Goal: Task Accomplishment & Management: Manage account settings

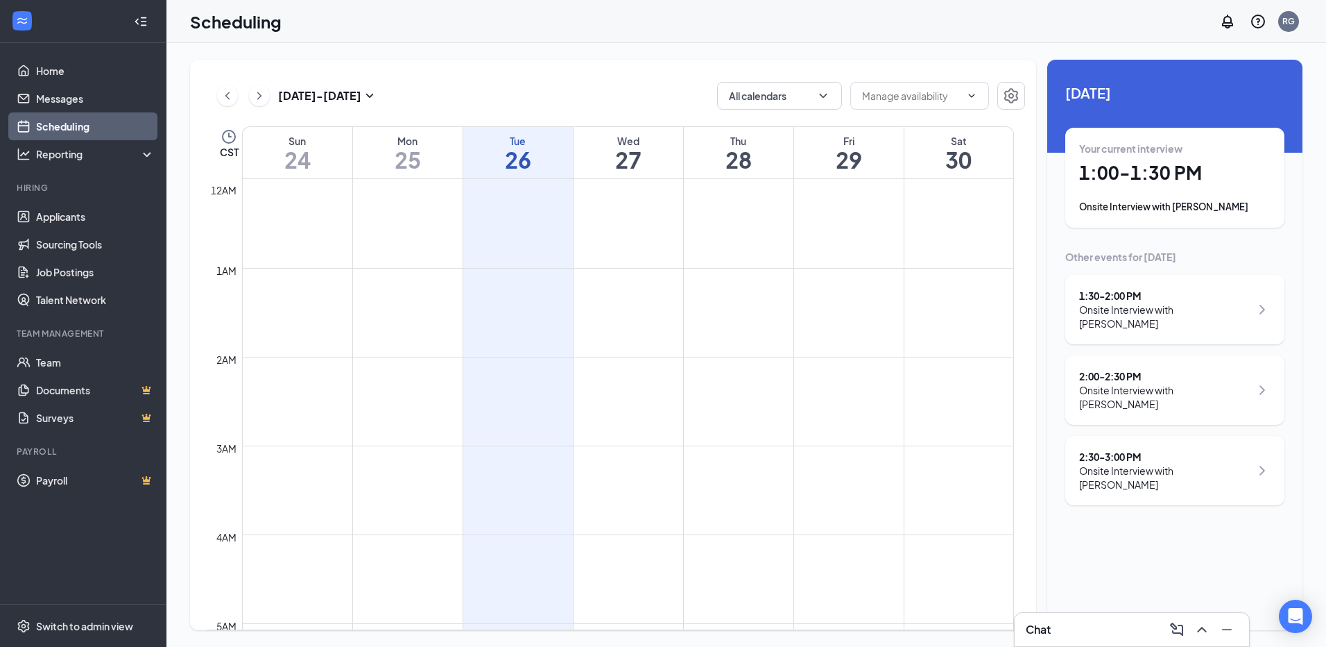
scroll to position [1098, 0]
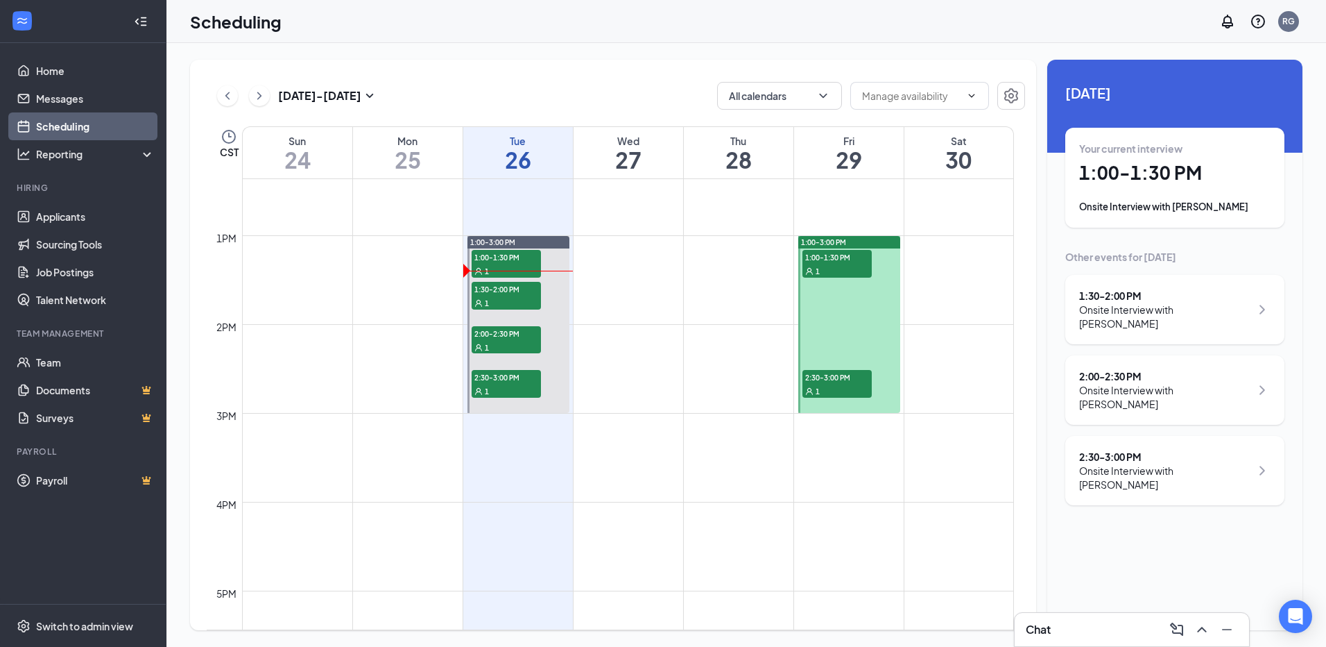
drag, startPoint x: 0, startPoint y: 0, endPoint x: 87, endPoint y: 119, distance: 147.3
click at [85, 119] on link "Scheduling" at bounding box center [95, 126] width 119 height 28
click at [1172, 204] on div "Onsite Interview with [PERSON_NAME]" at bounding box center [1174, 207] width 191 height 14
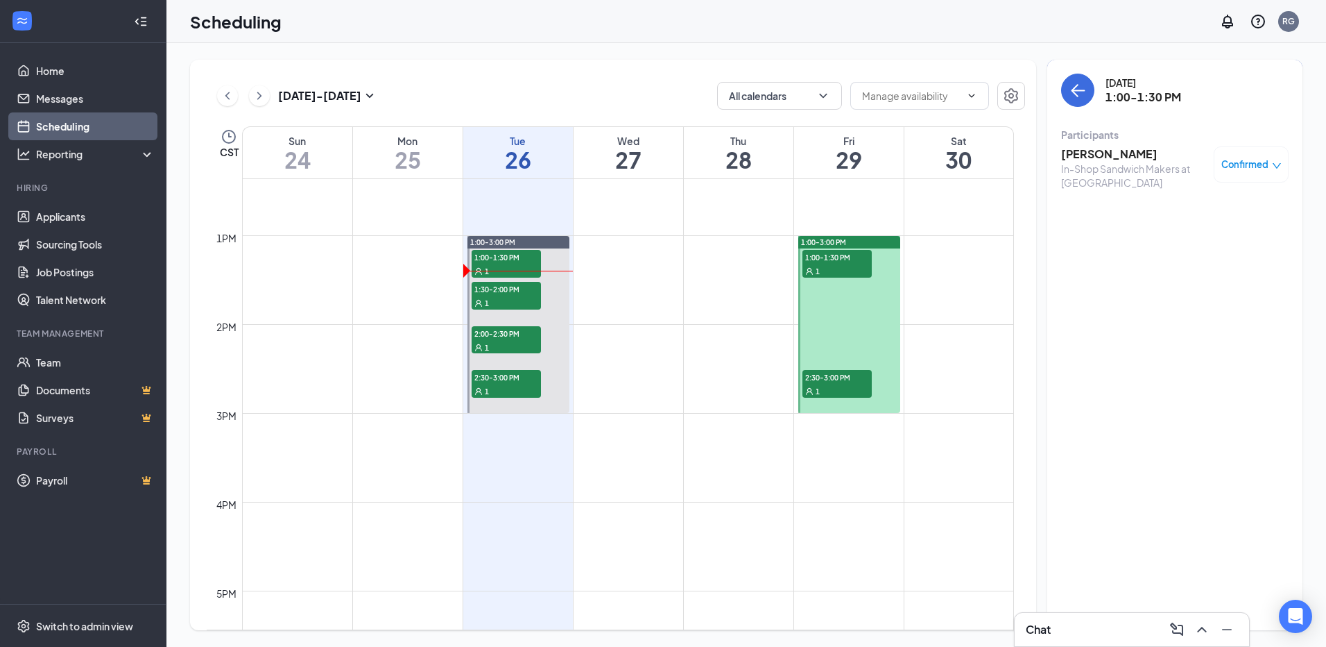
click at [1265, 169] on span "Confirmed" at bounding box center [1245, 164] width 47 height 14
click at [1196, 258] on span "Mark as no-show" at bounding box center [1210, 256] width 77 height 15
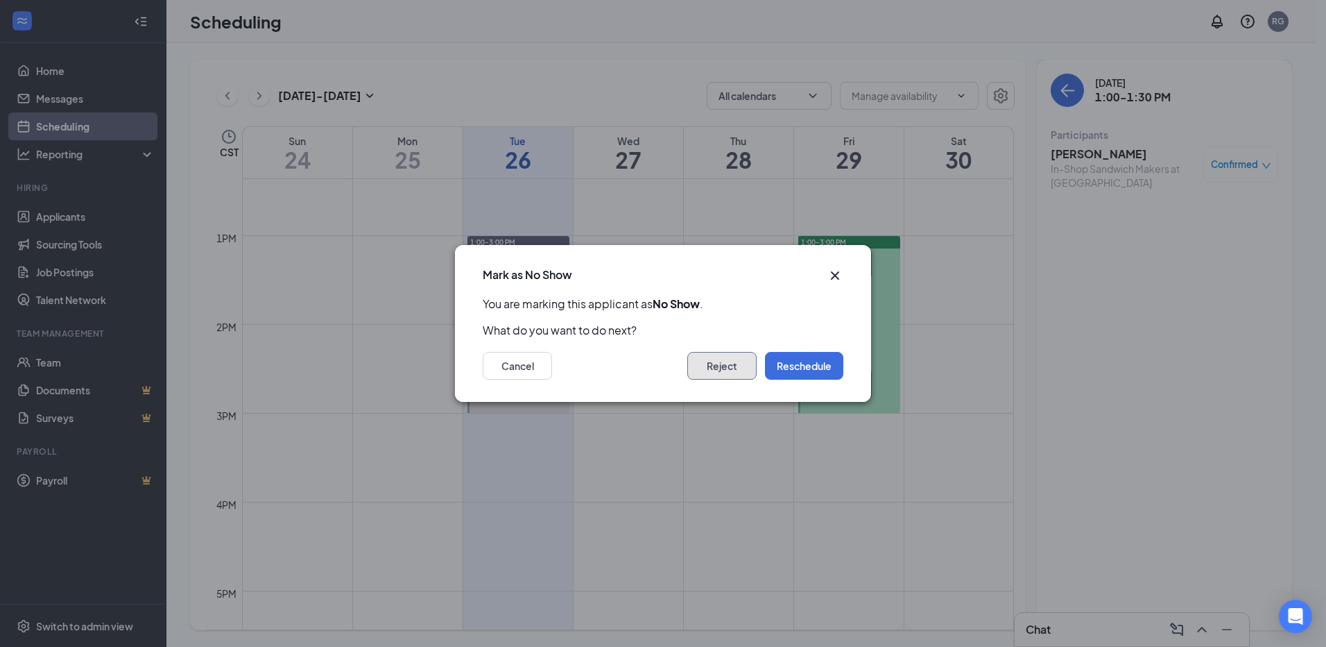
click at [723, 354] on button "Reject" at bounding box center [721, 366] width 69 height 28
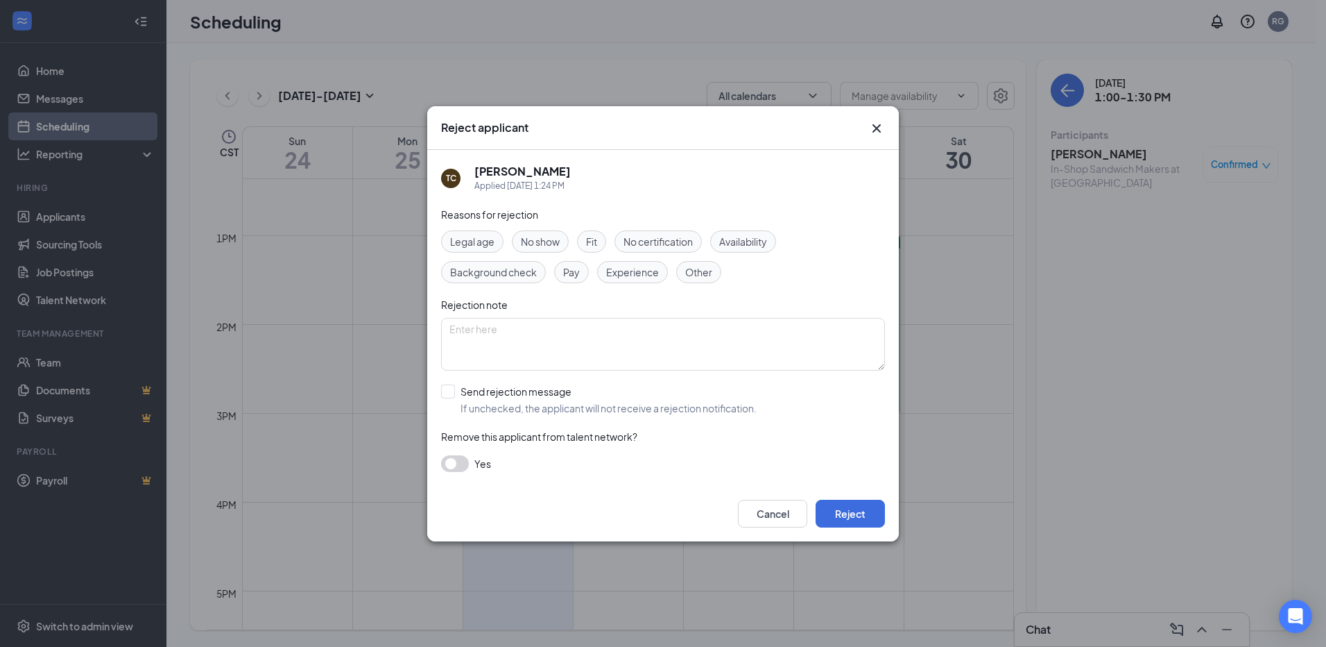
click at [548, 239] on span "No show" at bounding box center [540, 241] width 39 height 15
click at [451, 461] on button "button" at bounding box center [455, 463] width 28 height 17
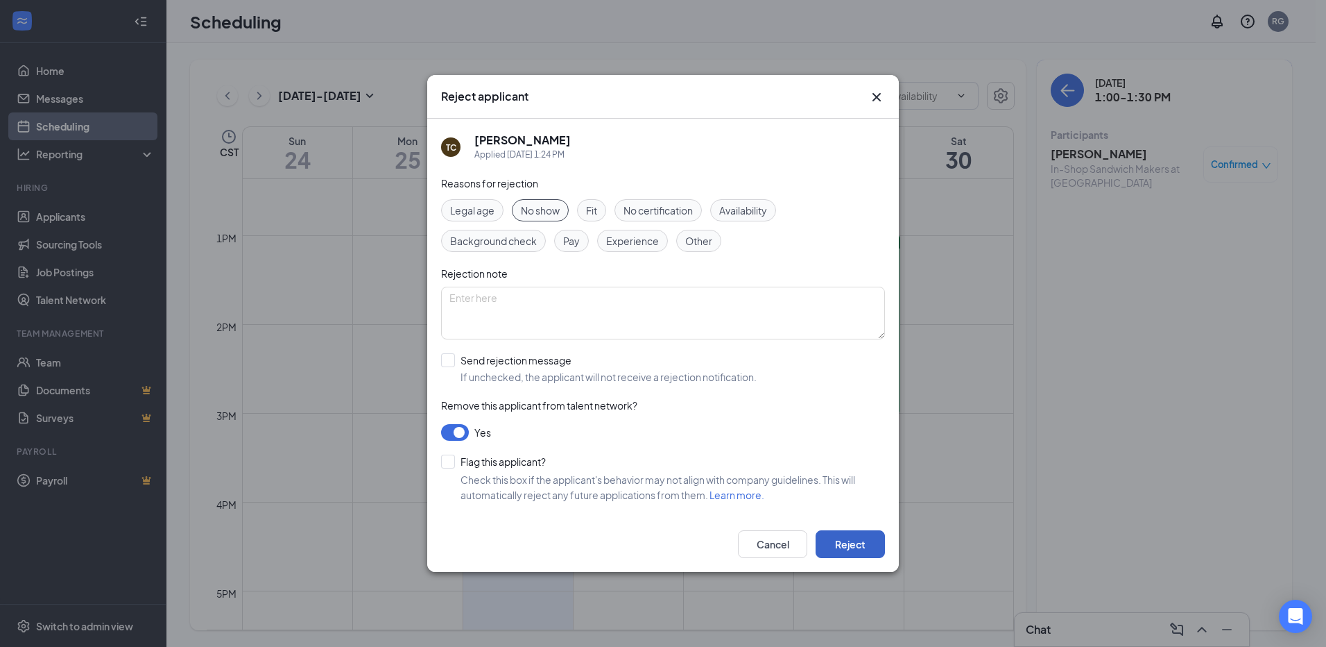
click at [858, 543] on button "Reject" at bounding box center [850, 544] width 69 height 28
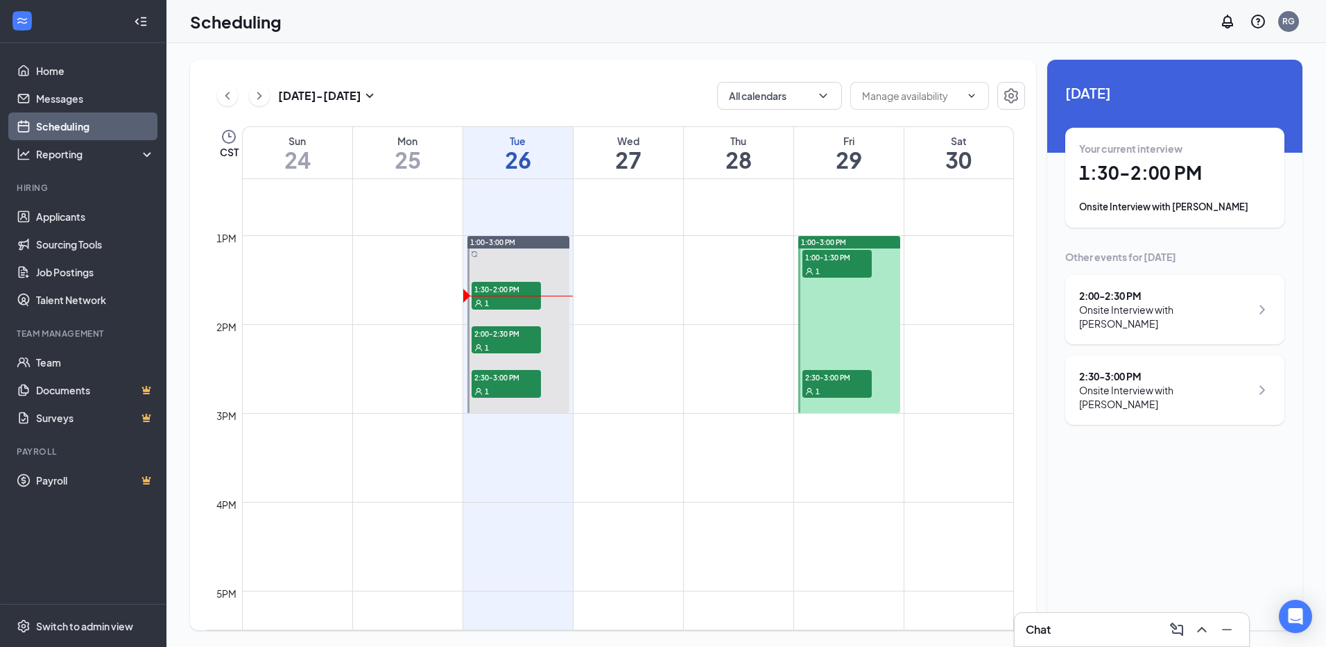
click at [1139, 202] on div "Onsite Interview with [PERSON_NAME]" at bounding box center [1174, 207] width 191 height 14
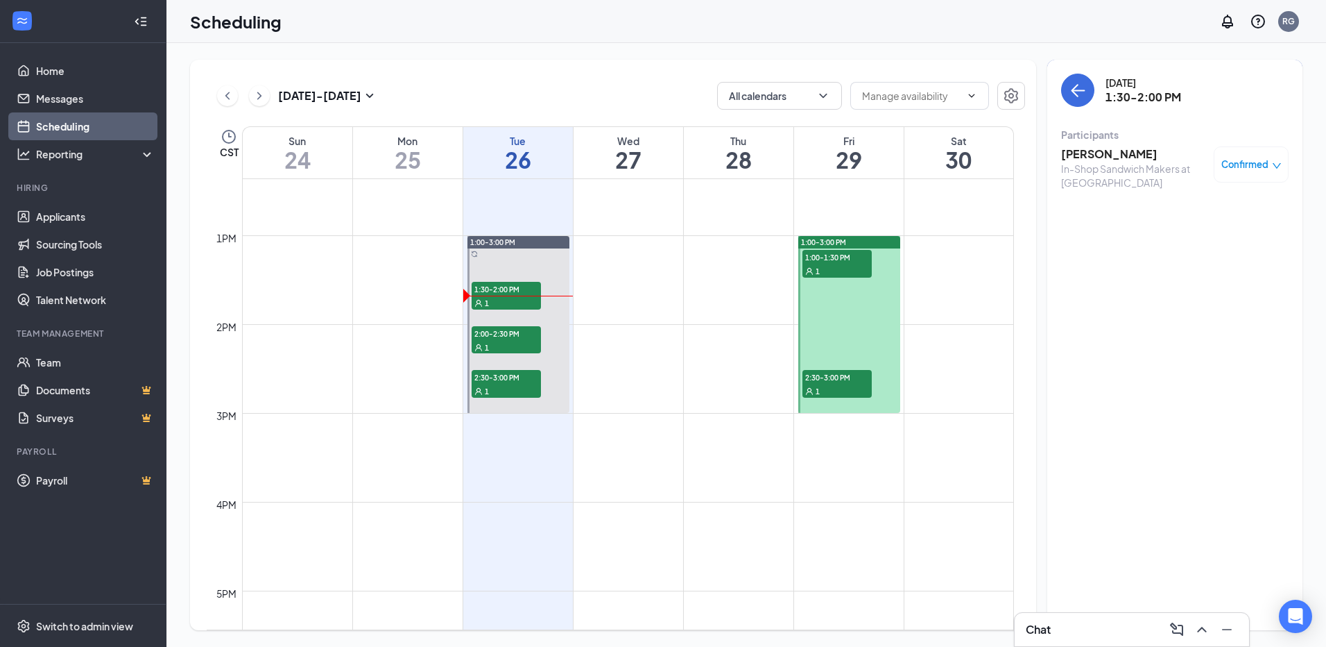
click at [1253, 162] on span "Confirmed" at bounding box center [1245, 164] width 47 height 14
click at [1179, 259] on span "Mark as no-show" at bounding box center [1210, 256] width 77 height 15
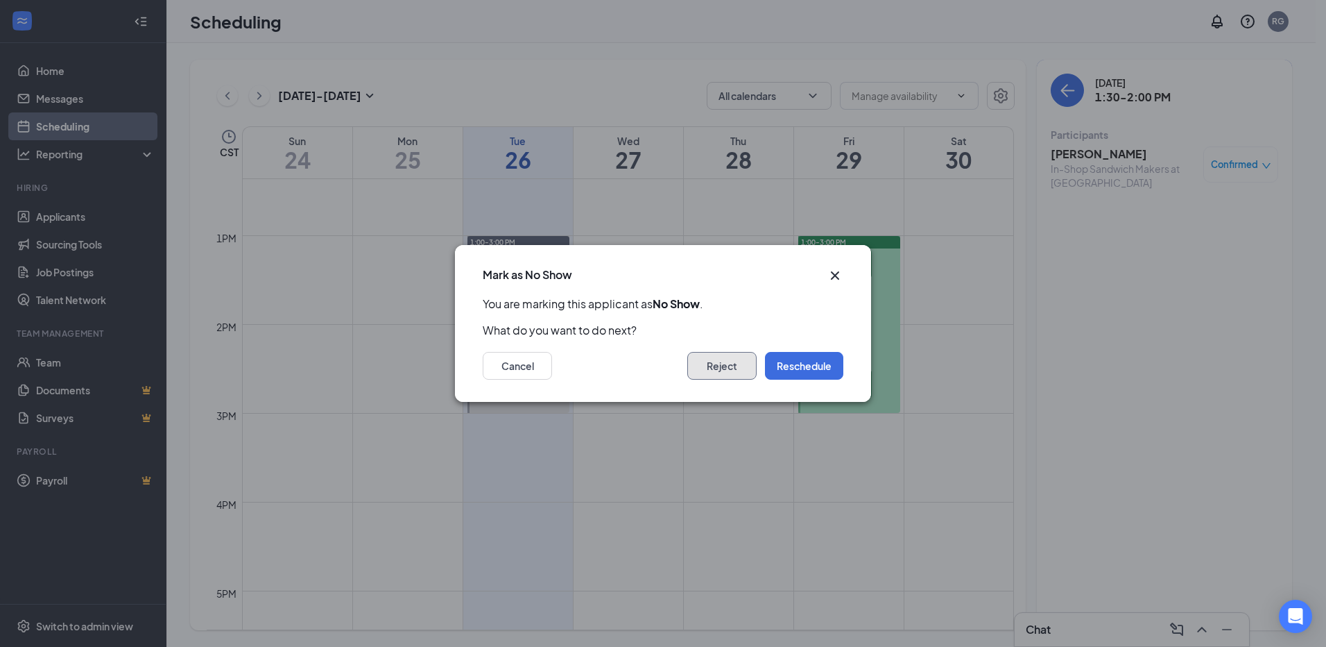
click at [712, 368] on button "Reject" at bounding box center [721, 366] width 69 height 28
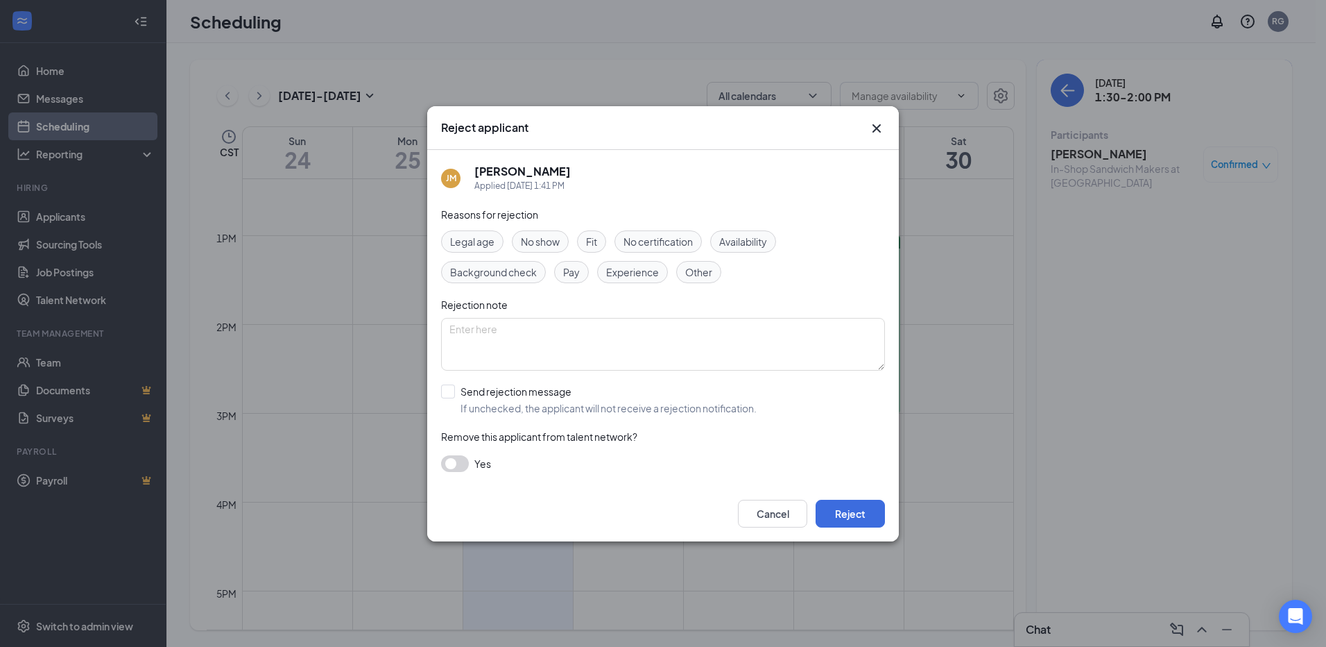
click at [533, 234] on span "No show" at bounding box center [540, 241] width 39 height 15
click at [864, 506] on button "Reject" at bounding box center [850, 513] width 69 height 28
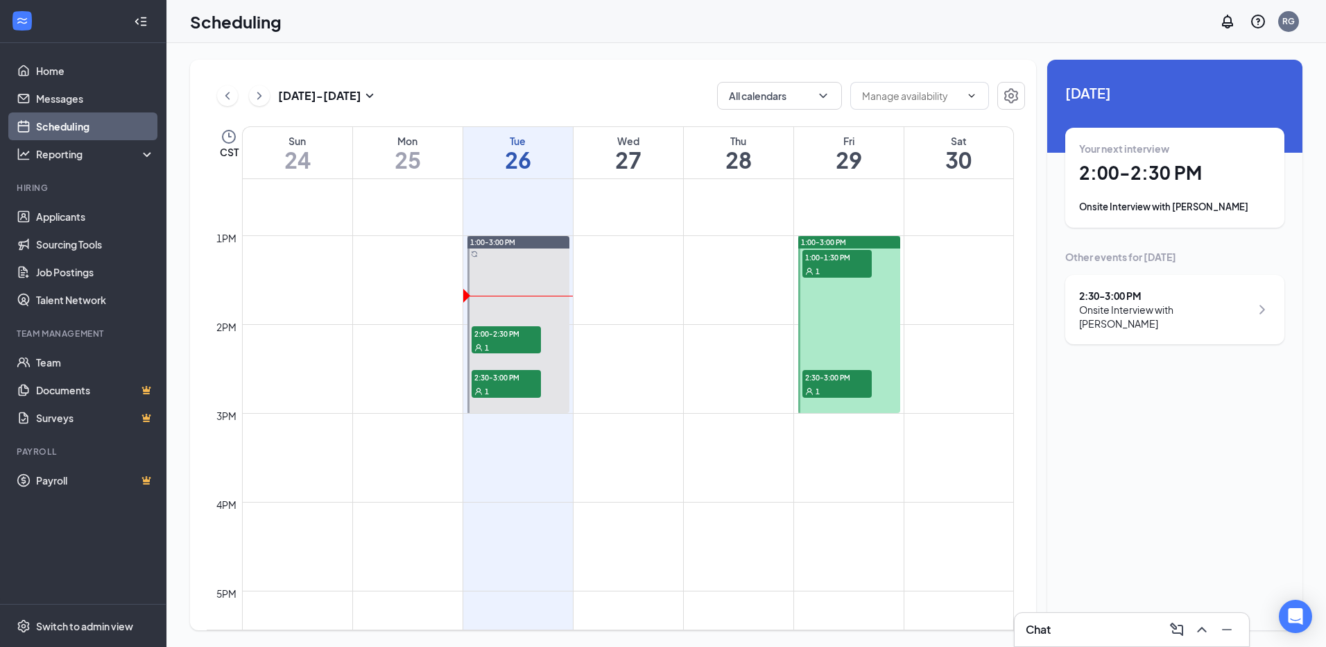
click at [1149, 186] on div "Your next interview 2:00 - 2:30 PM Onsite Interview with [PERSON_NAME]" at bounding box center [1174, 178] width 191 height 72
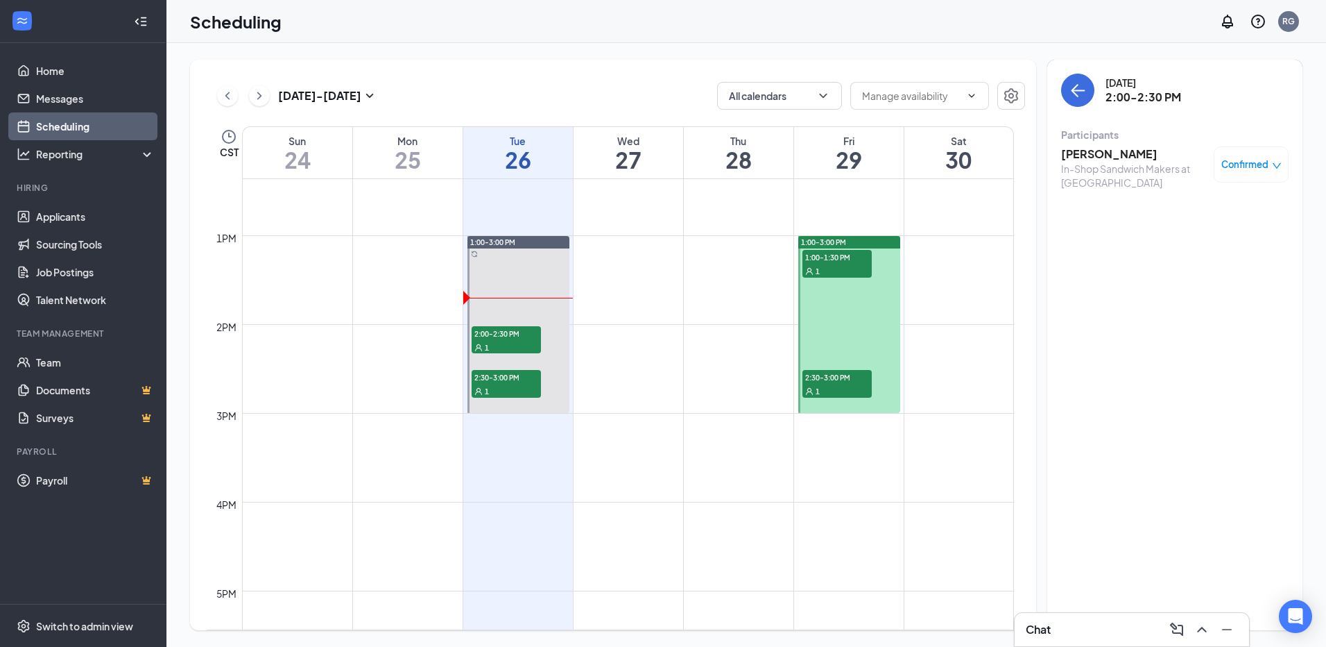
click at [1075, 154] on h3 "[PERSON_NAME]" at bounding box center [1134, 153] width 146 height 15
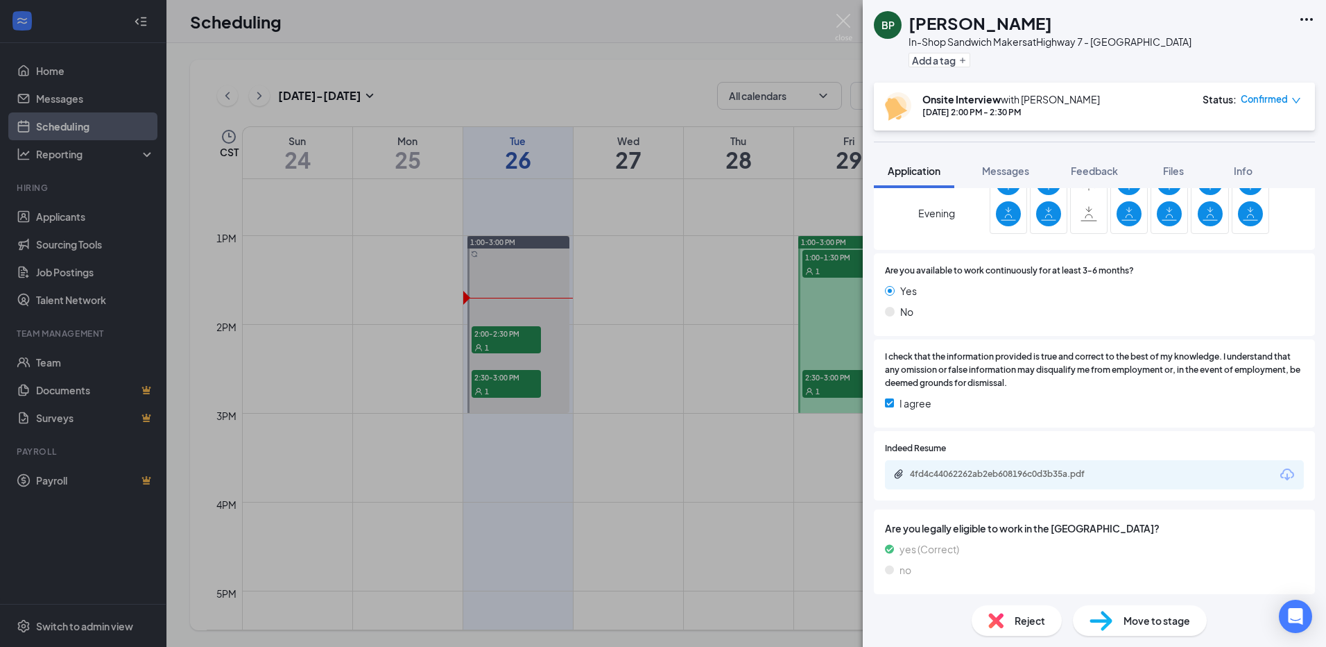
scroll to position [1000, 0]
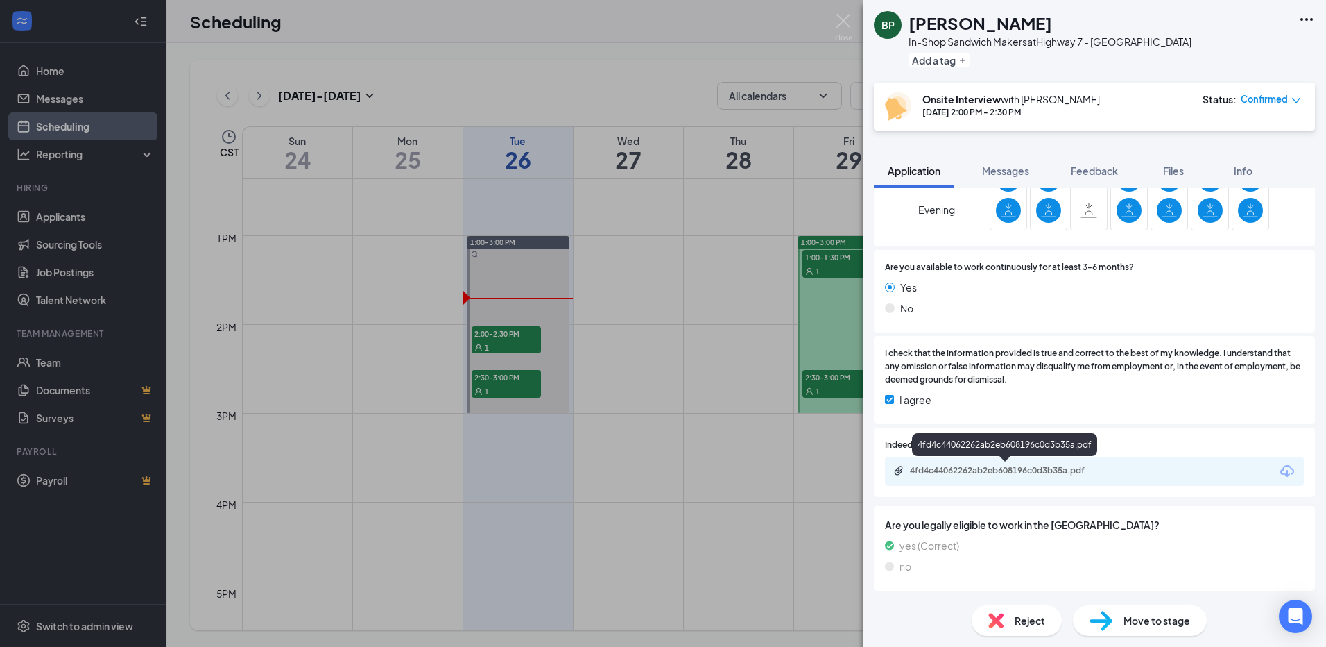
click at [997, 468] on div "4fd4c44062262ab2eb608196c0d3b35a.pdf" at bounding box center [1007, 470] width 194 height 11
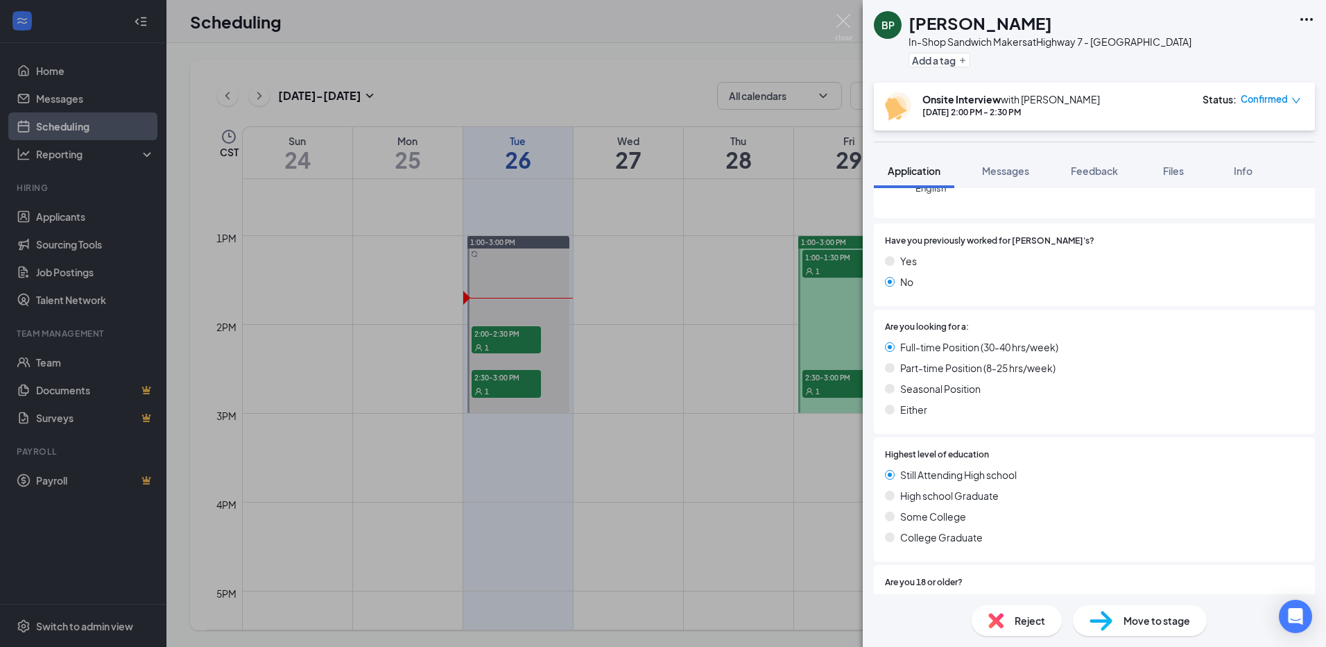
scroll to position [162, 0]
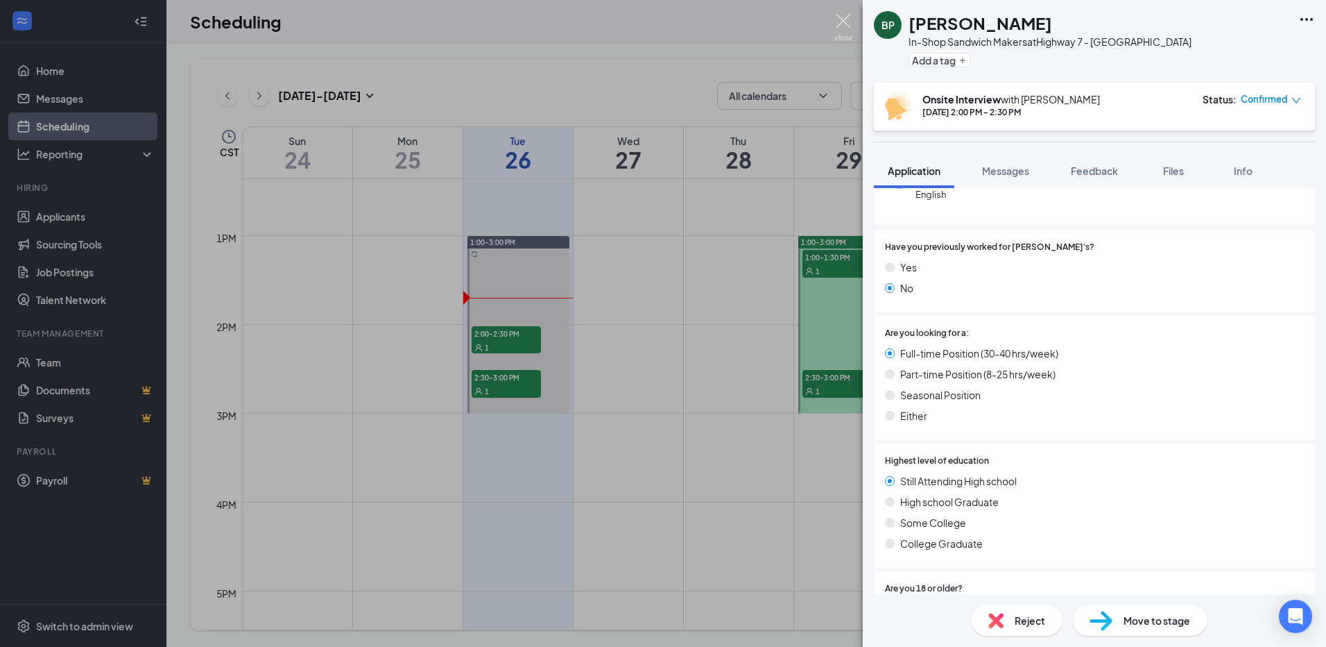
click at [844, 24] on img at bounding box center [843, 27] width 17 height 27
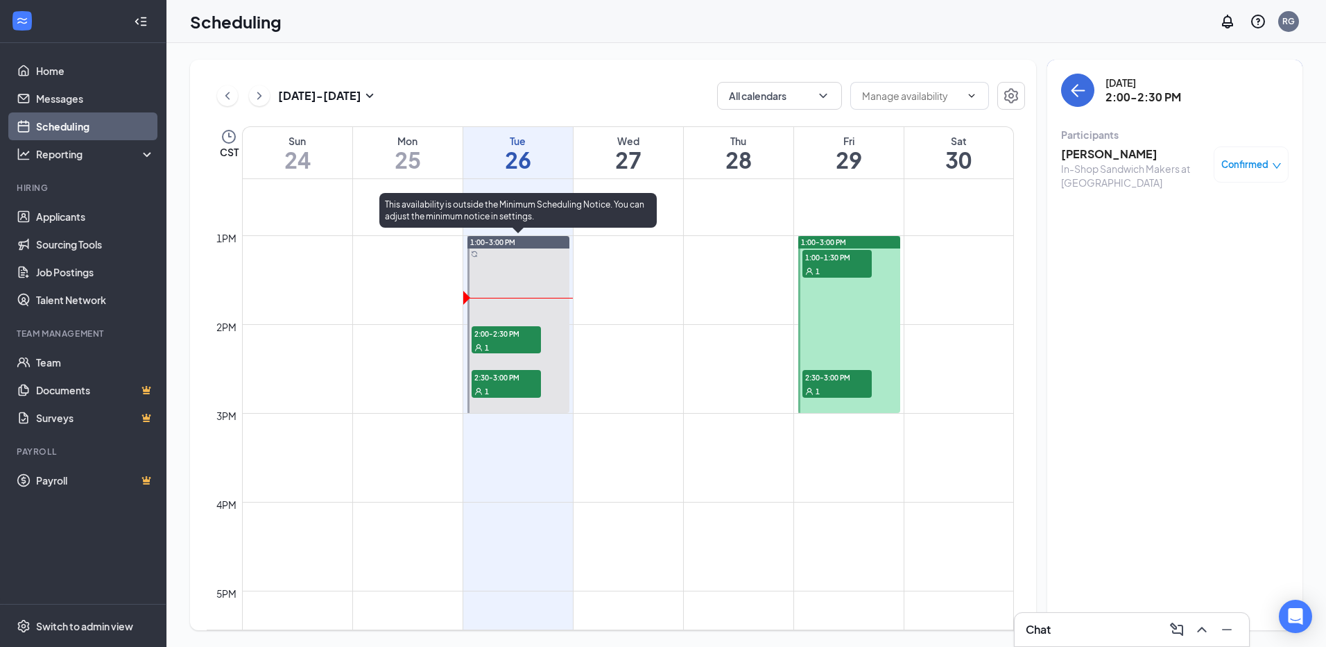
drag, startPoint x: 508, startPoint y: 400, endPoint x: 512, endPoint y: 389, distance: 11.9
click at [508, 400] on div at bounding box center [519, 324] width 102 height 177
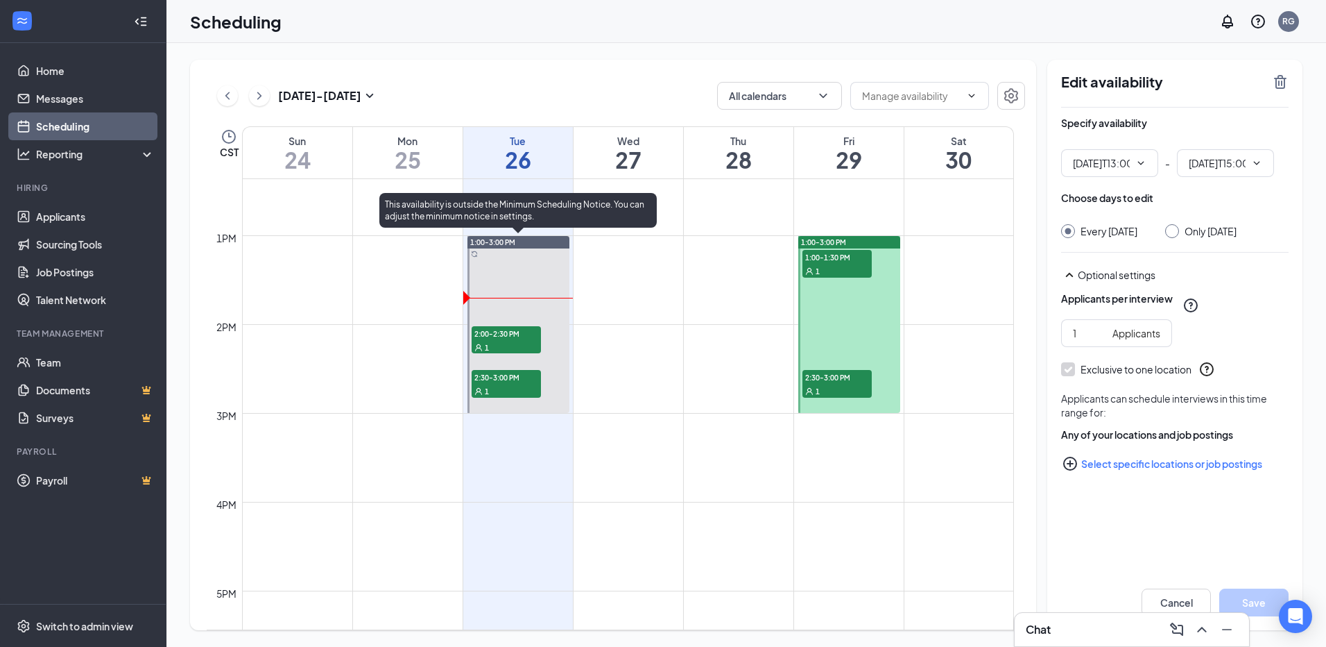
type input "01:00 PM"
type input "03:00 PM"
click at [513, 384] on div "1" at bounding box center [506, 391] width 69 height 14
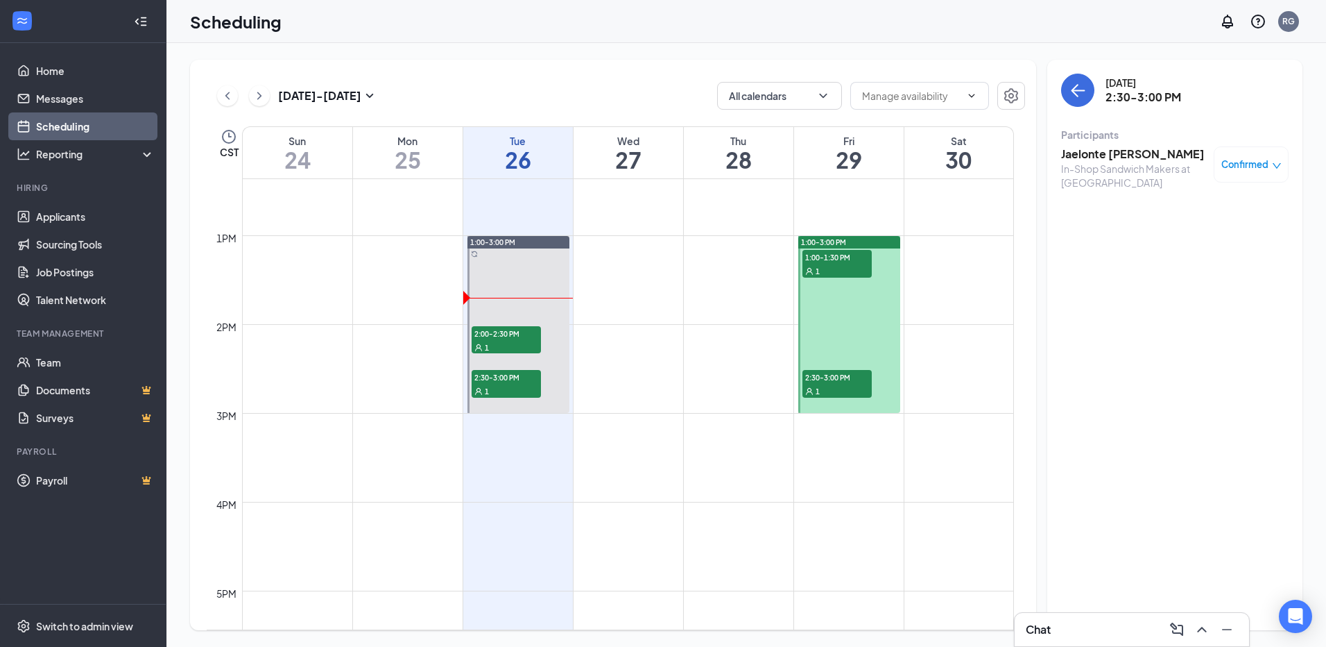
click at [1115, 157] on h3 "Jaelonte [PERSON_NAME]" at bounding box center [1134, 153] width 146 height 15
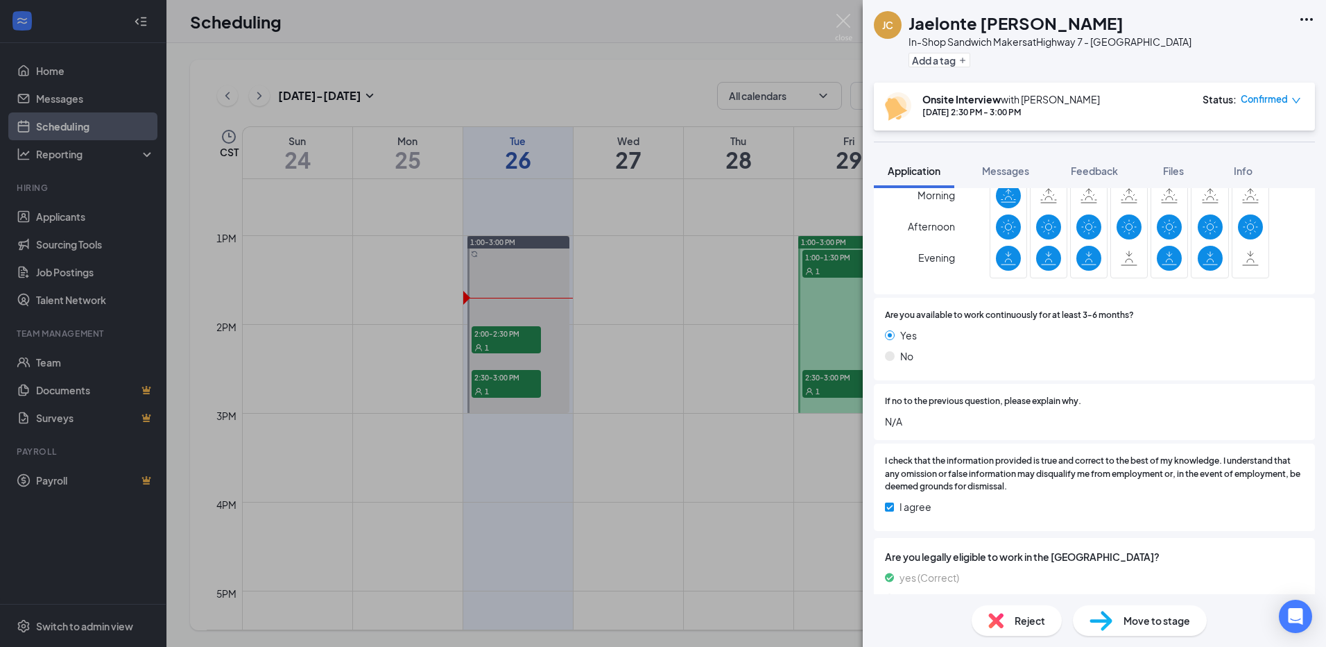
scroll to position [1043, 0]
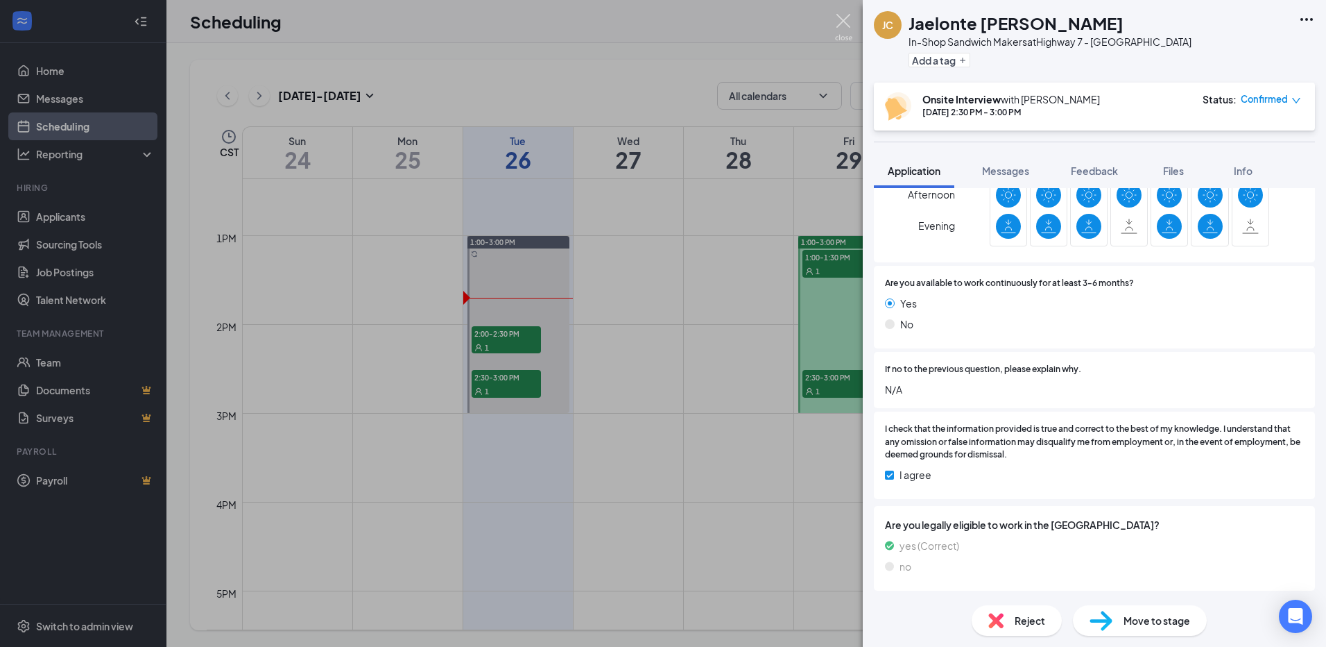
click at [850, 23] on img at bounding box center [843, 27] width 17 height 27
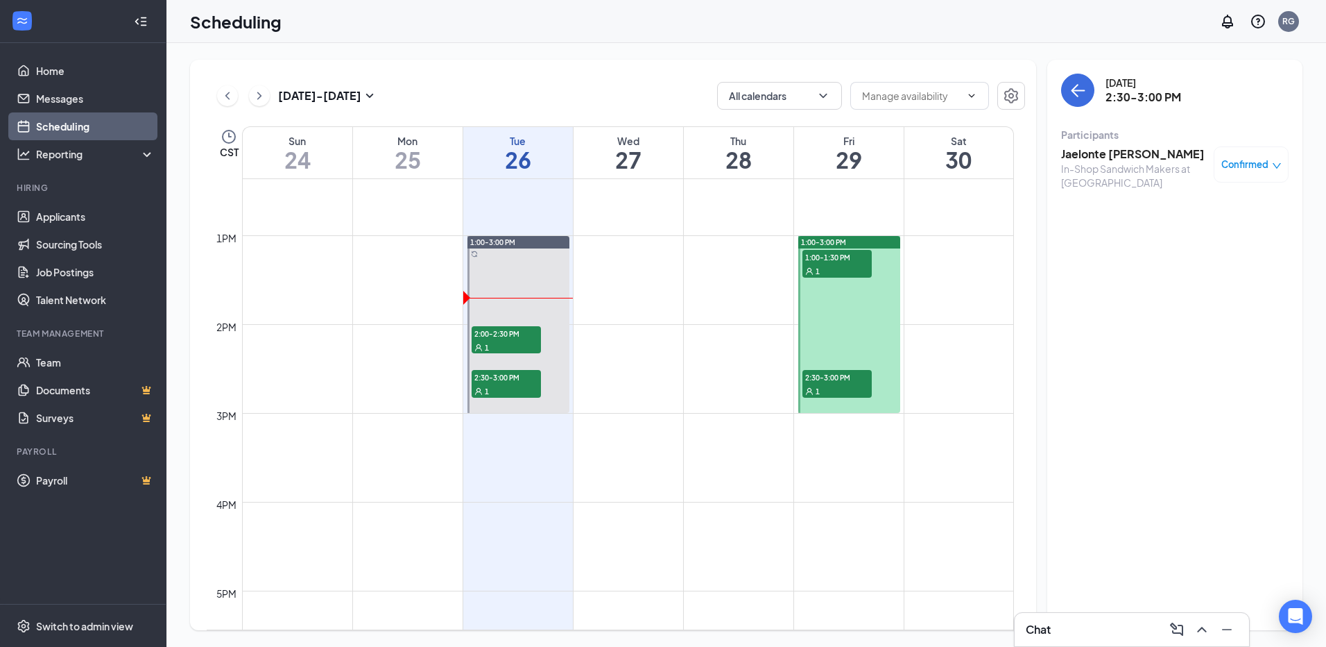
click at [839, 266] on div "1" at bounding box center [837, 271] width 69 height 14
click at [1111, 153] on h3 "[PERSON_NAME]" at bounding box center [1134, 153] width 146 height 15
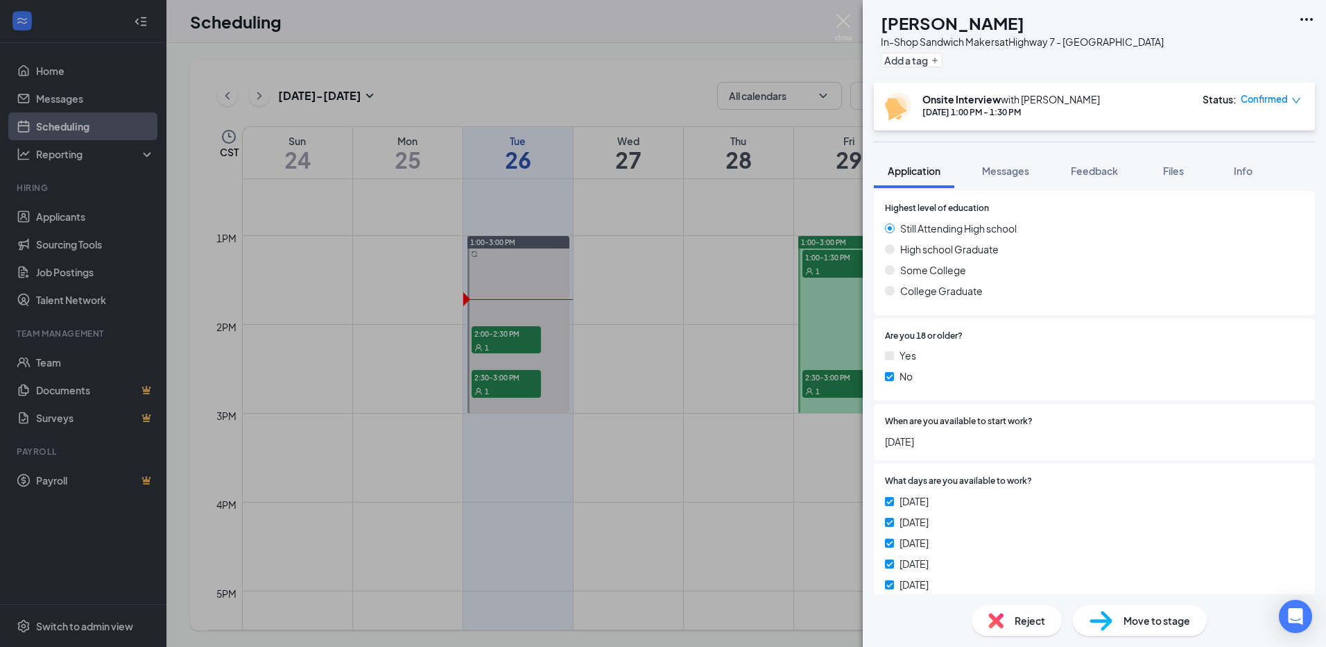
scroll to position [458, 0]
click at [844, 23] on img at bounding box center [843, 27] width 17 height 27
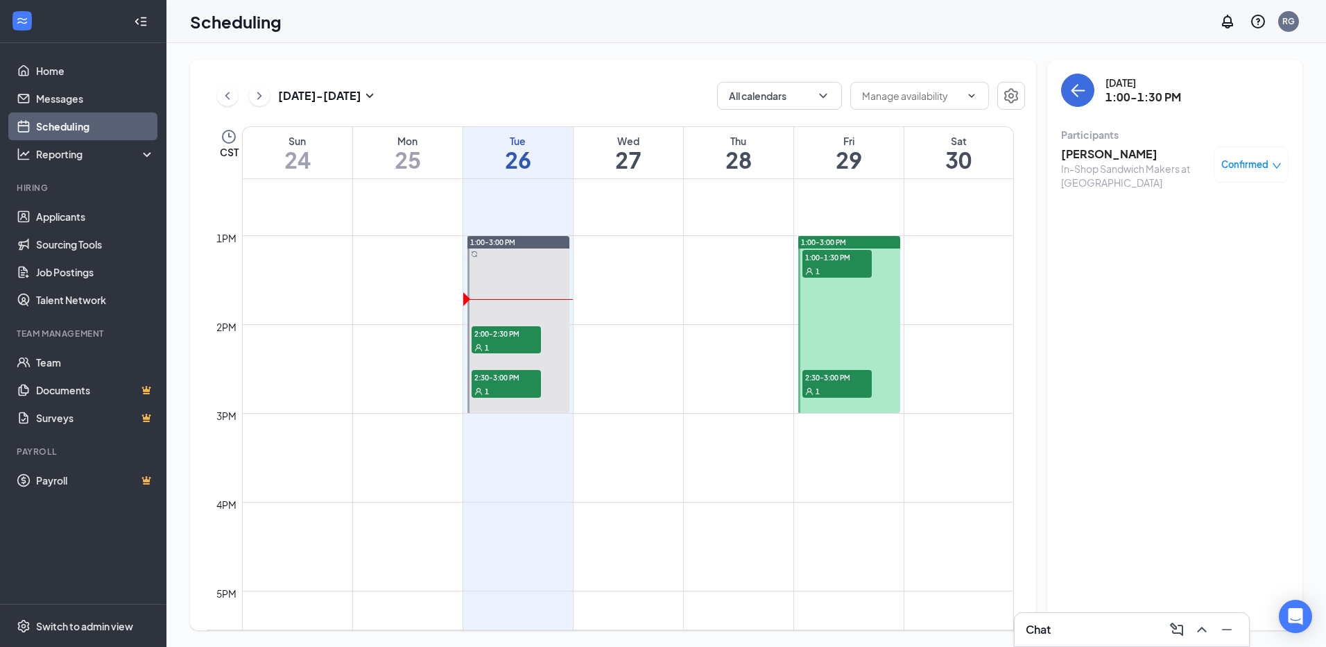
click at [846, 390] on div "1" at bounding box center [837, 391] width 69 height 14
click at [1087, 156] on h3 "[PERSON_NAME]" at bounding box center [1134, 153] width 146 height 15
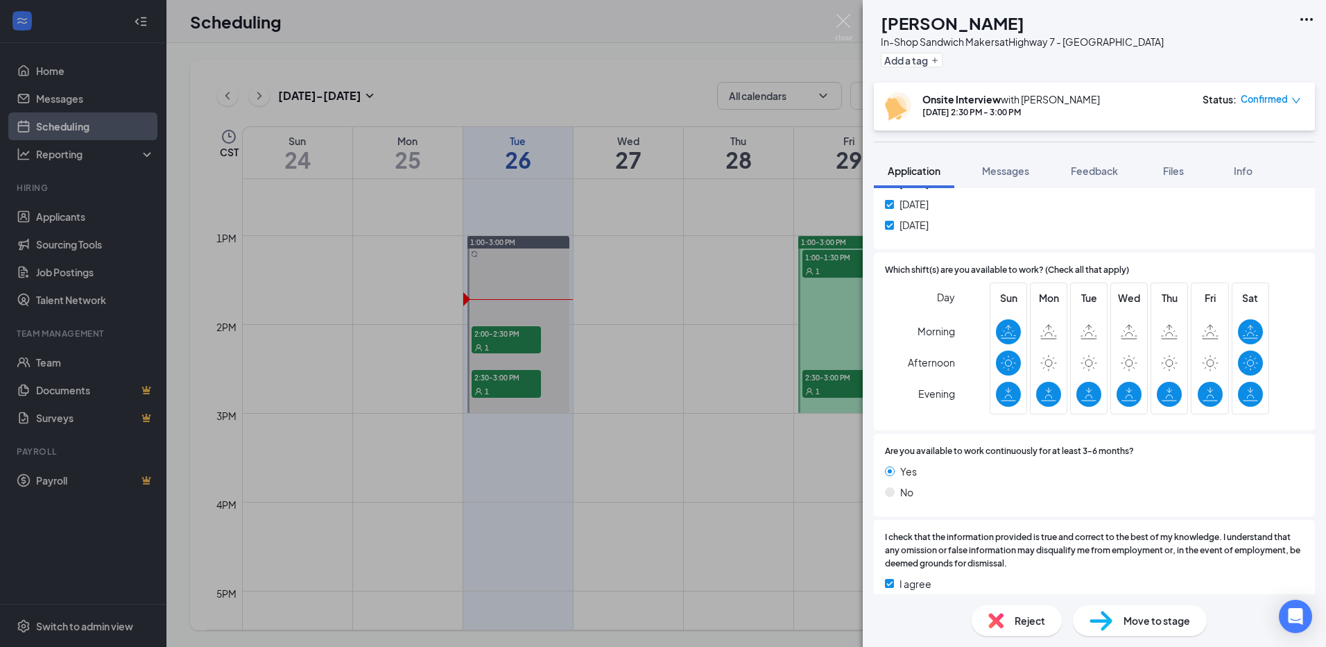
scroll to position [832, 0]
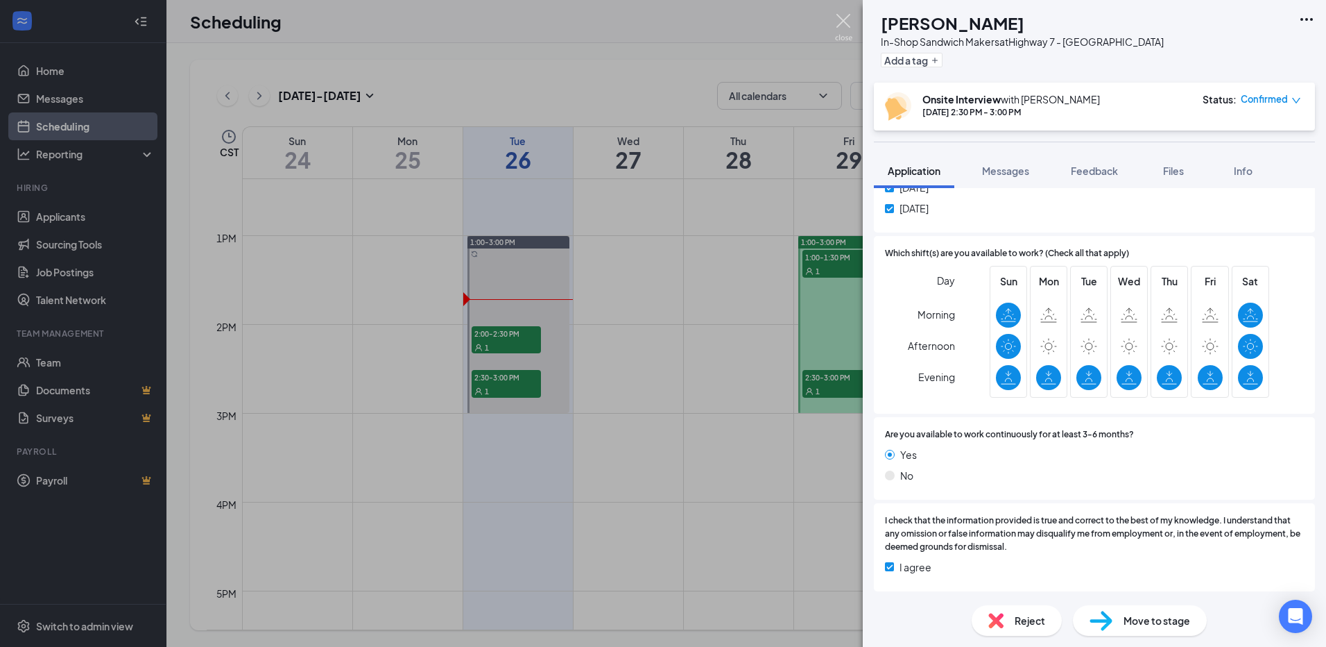
click at [841, 20] on img at bounding box center [843, 27] width 17 height 27
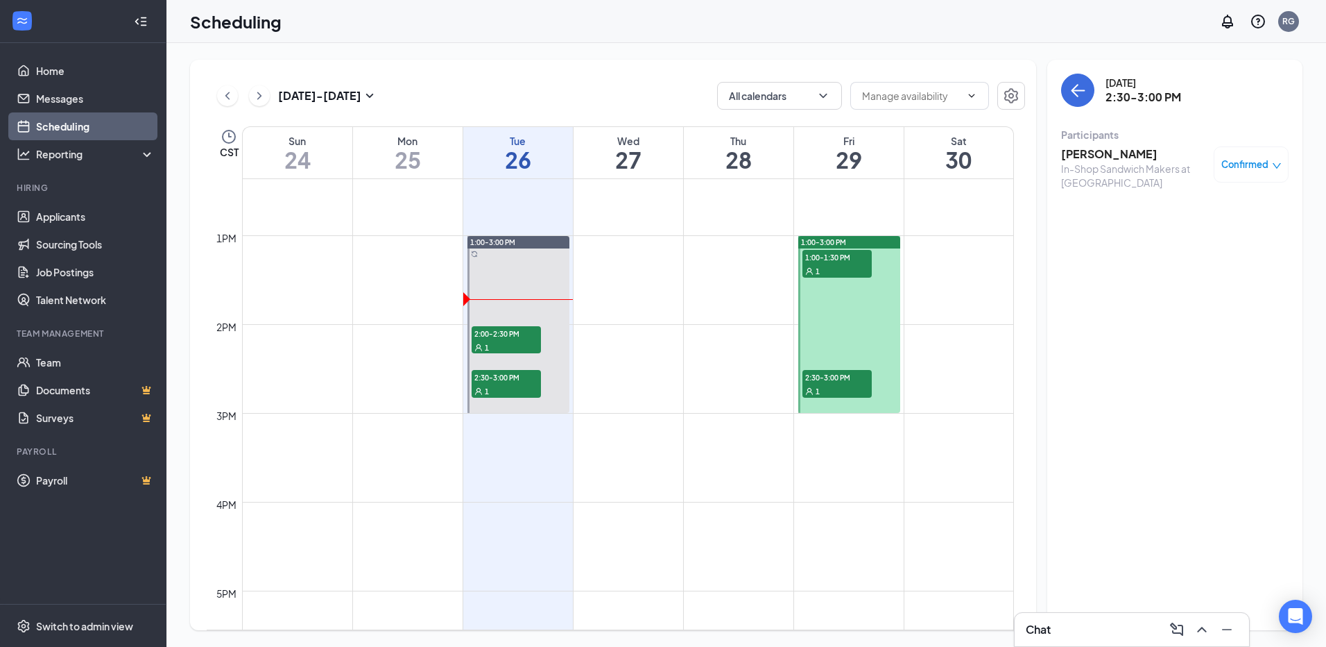
click at [259, 101] on icon "ChevronRight" at bounding box center [259, 95] width 14 height 17
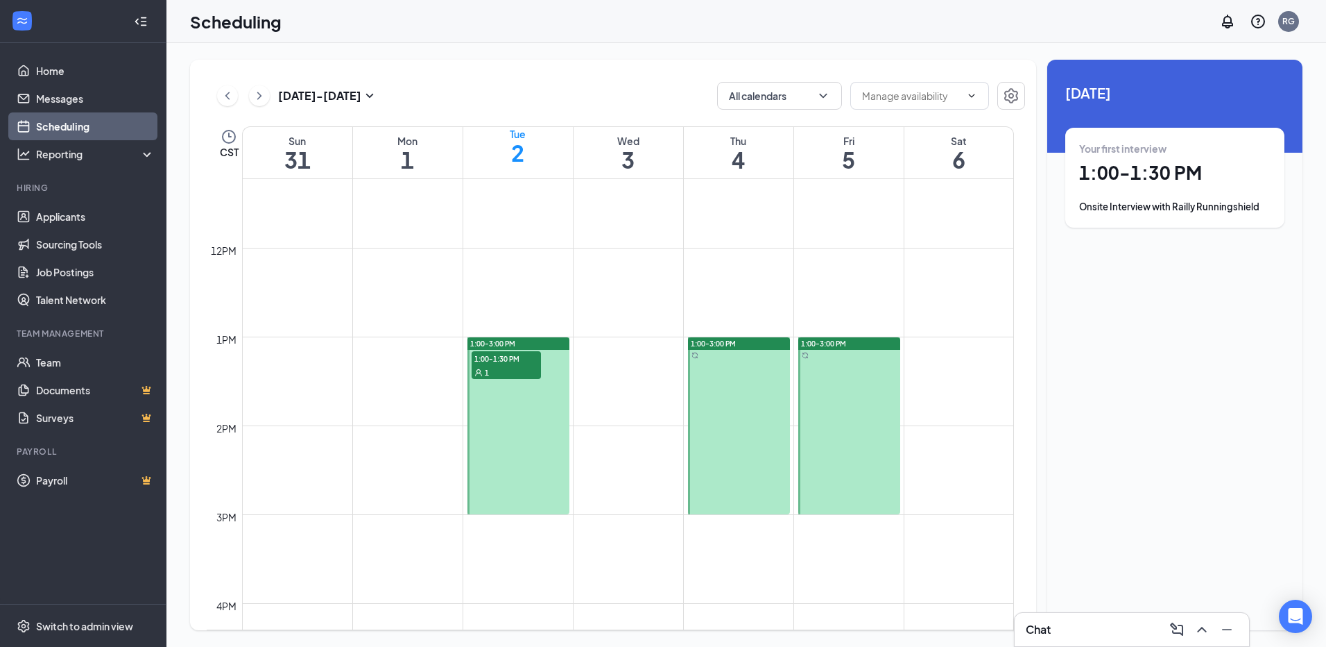
scroll to position [1098, 0]
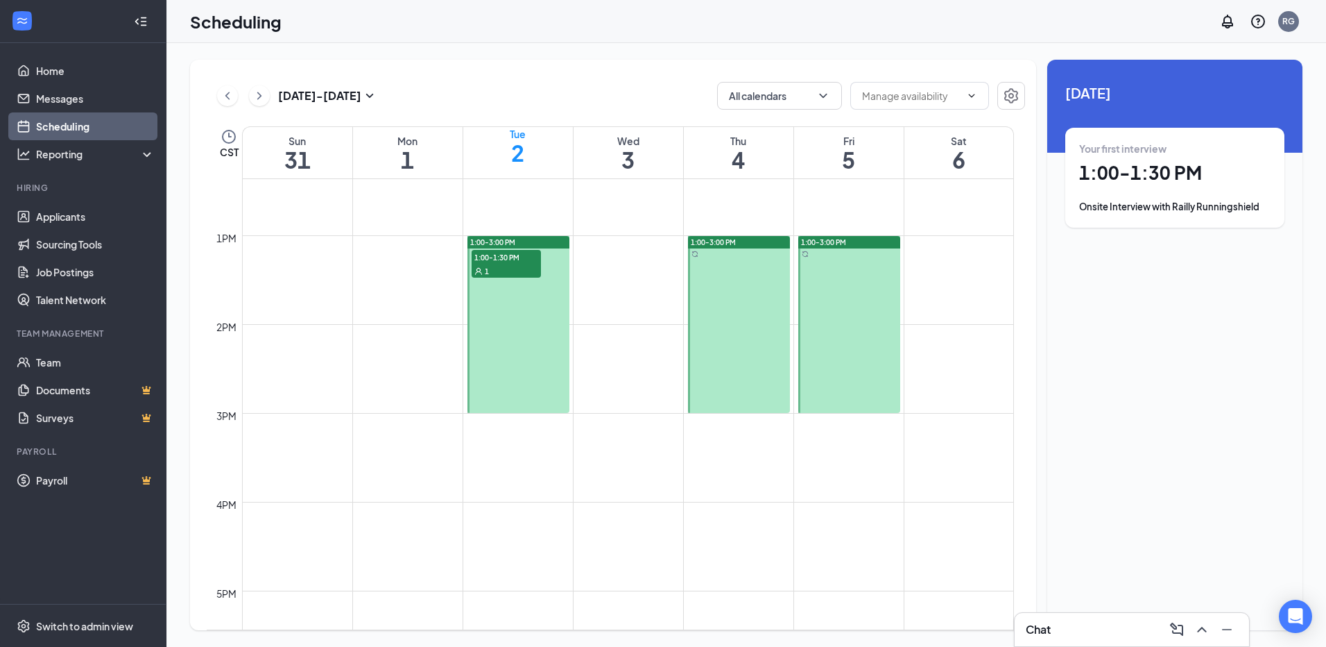
click at [492, 258] on span "1:00-1:30 PM" at bounding box center [506, 257] width 69 height 14
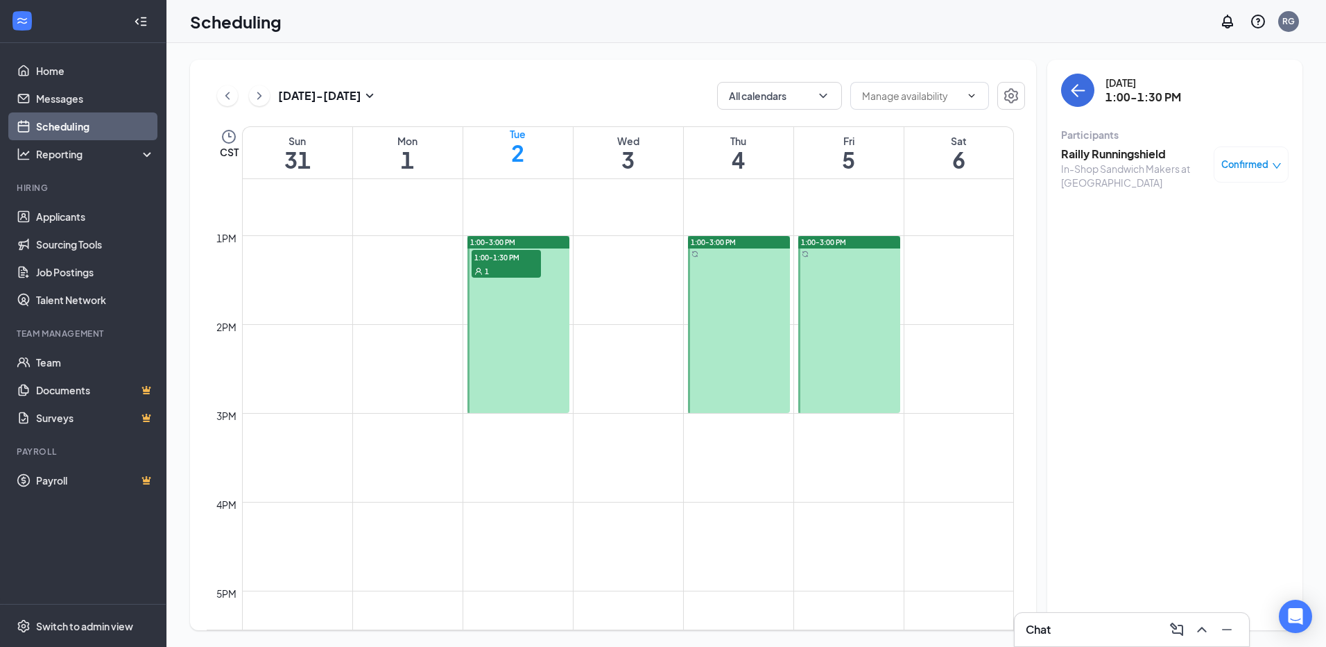
click at [1084, 155] on h3 "Railly Runningshield" at bounding box center [1134, 153] width 146 height 15
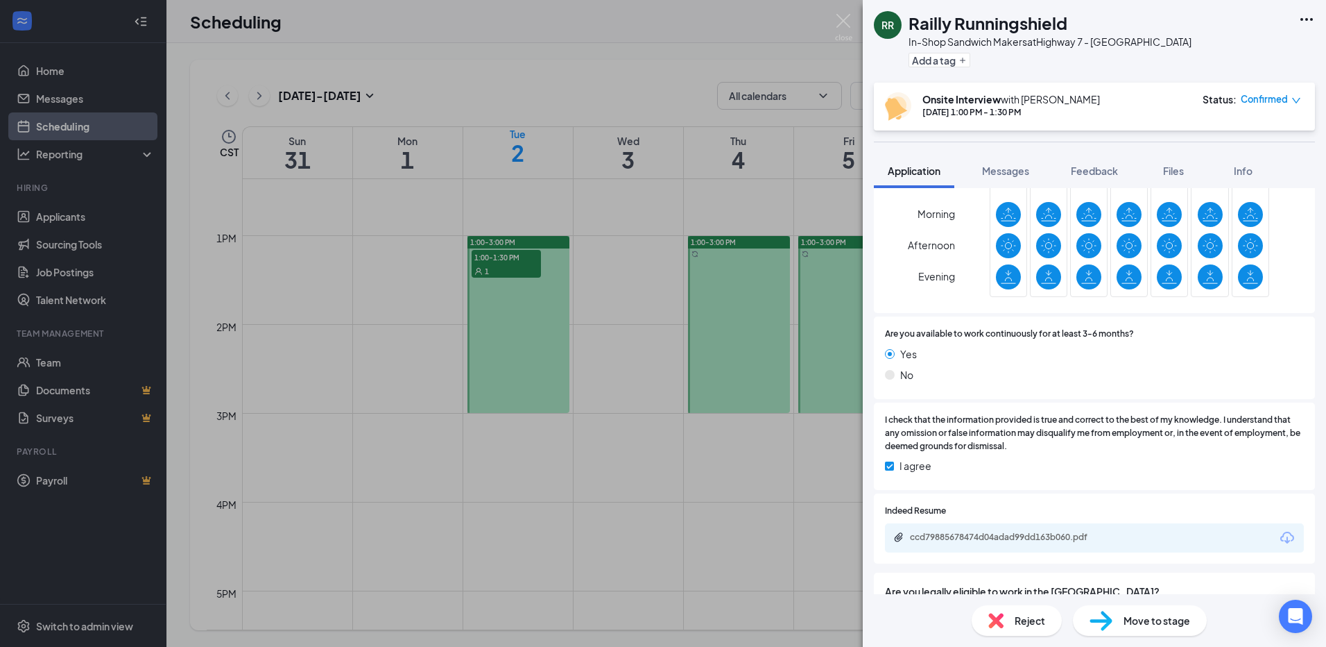
scroll to position [1041, 0]
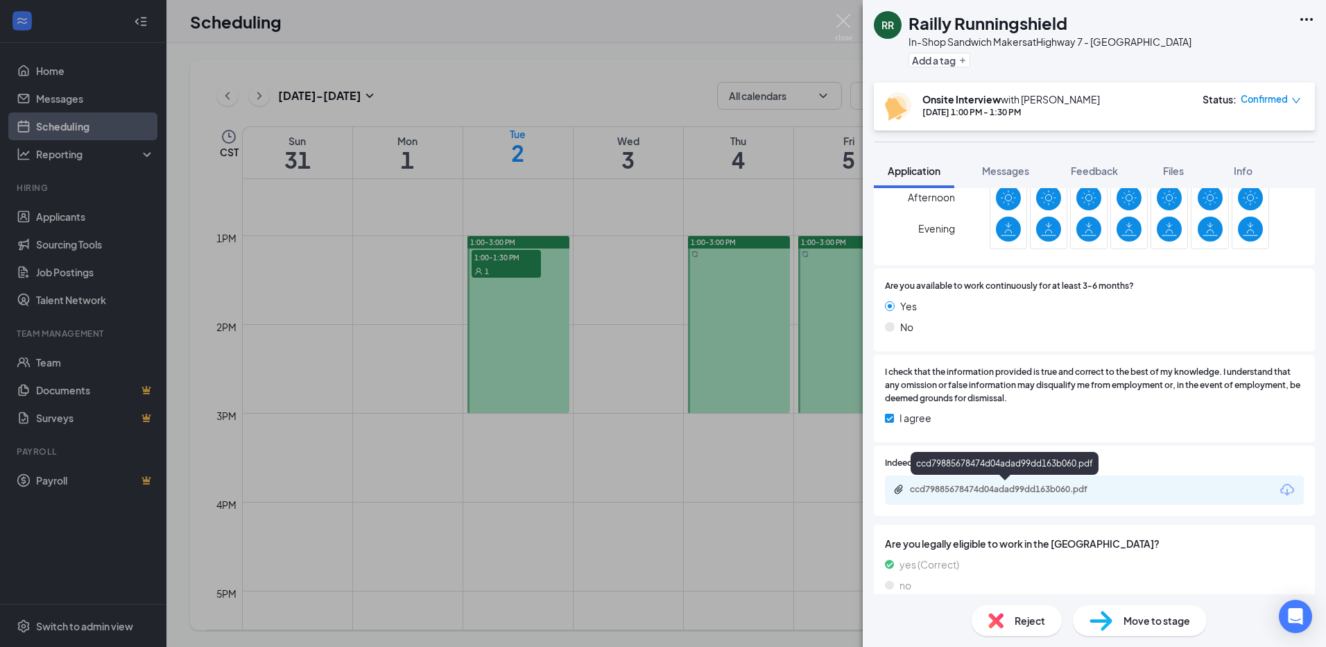
click at [976, 493] on div "ccd79885678474d04adad99dd163b060.pdf" at bounding box center [1007, 488] width 194 height 11
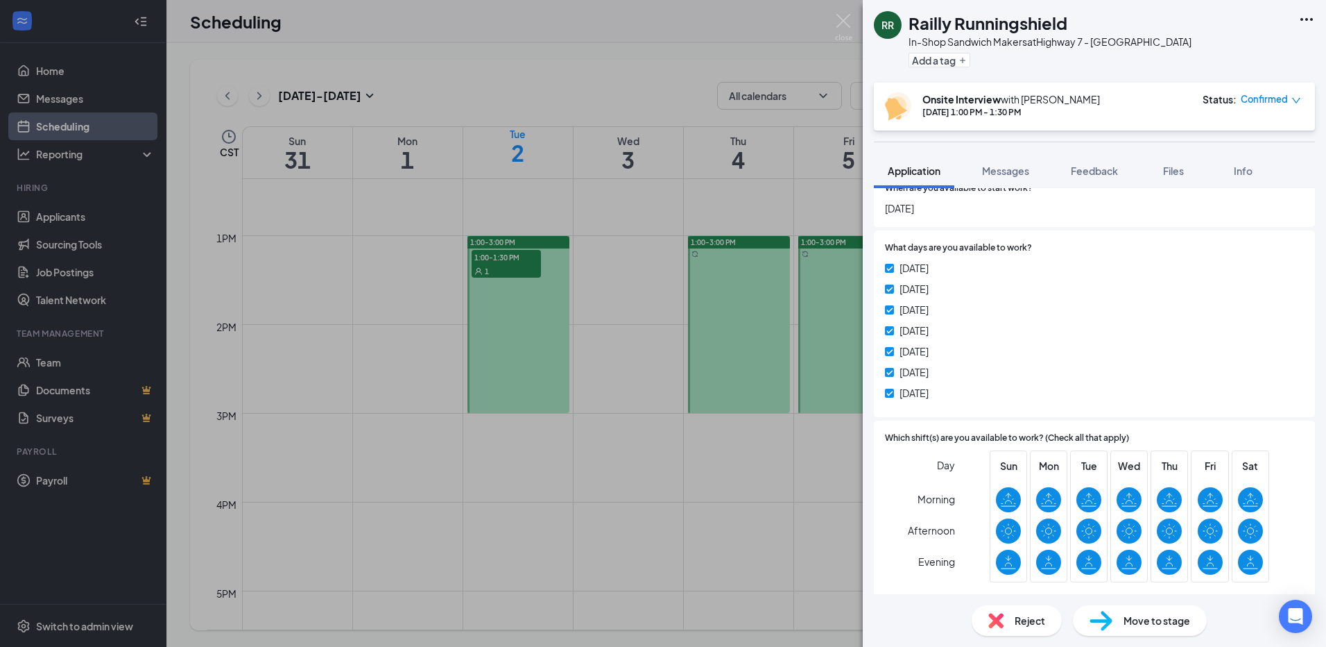
scroll to position [624, 0]
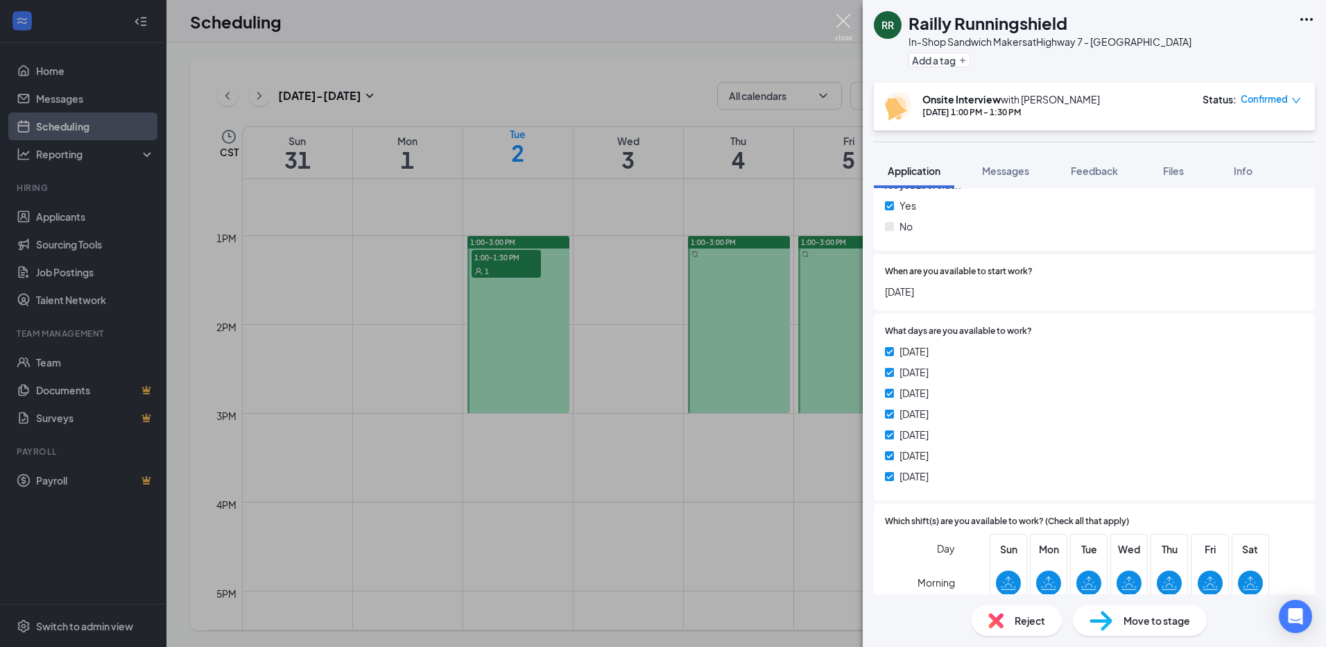
click at [846, 23] on img at bounding box center [843, 27] width 17 height 27
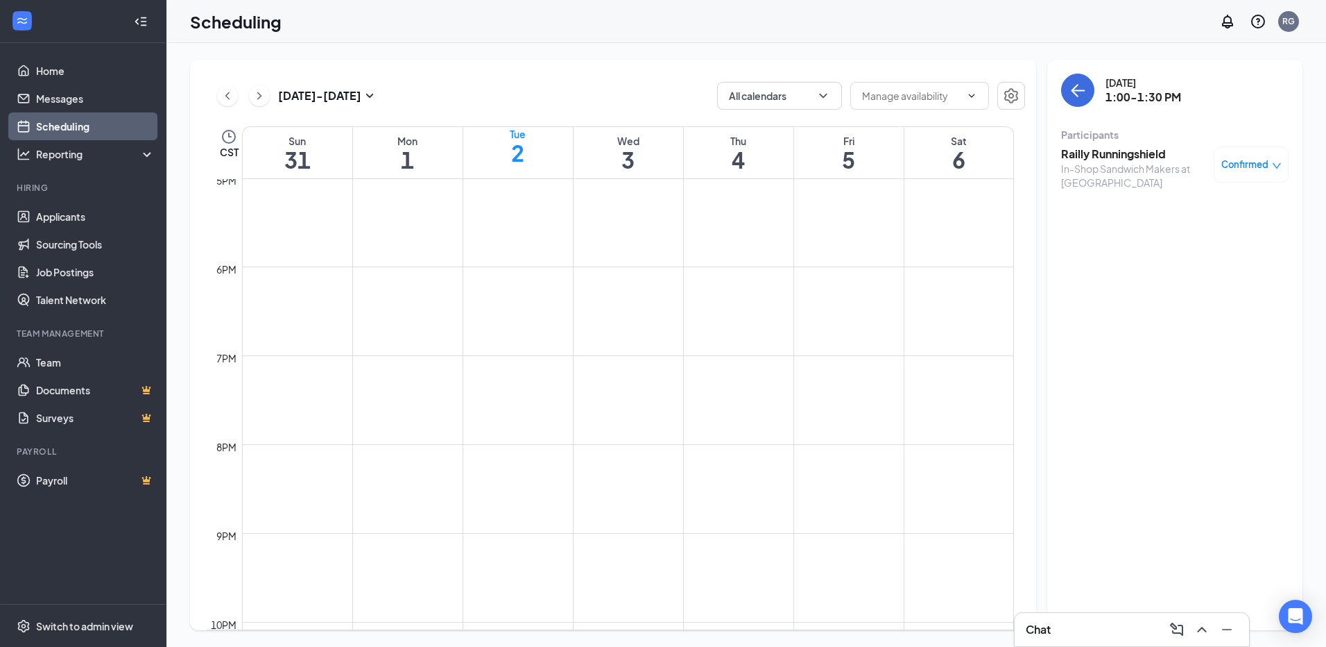
scroll to position [1514, 0]
drag, startPoint x: 101, startPoint y: 126, endPoint x: 135, endPoint y: 171, distance: 55.9
click at [101, 126] on link "Scheduling" at bounding box center [95, 126] width 119 height 28
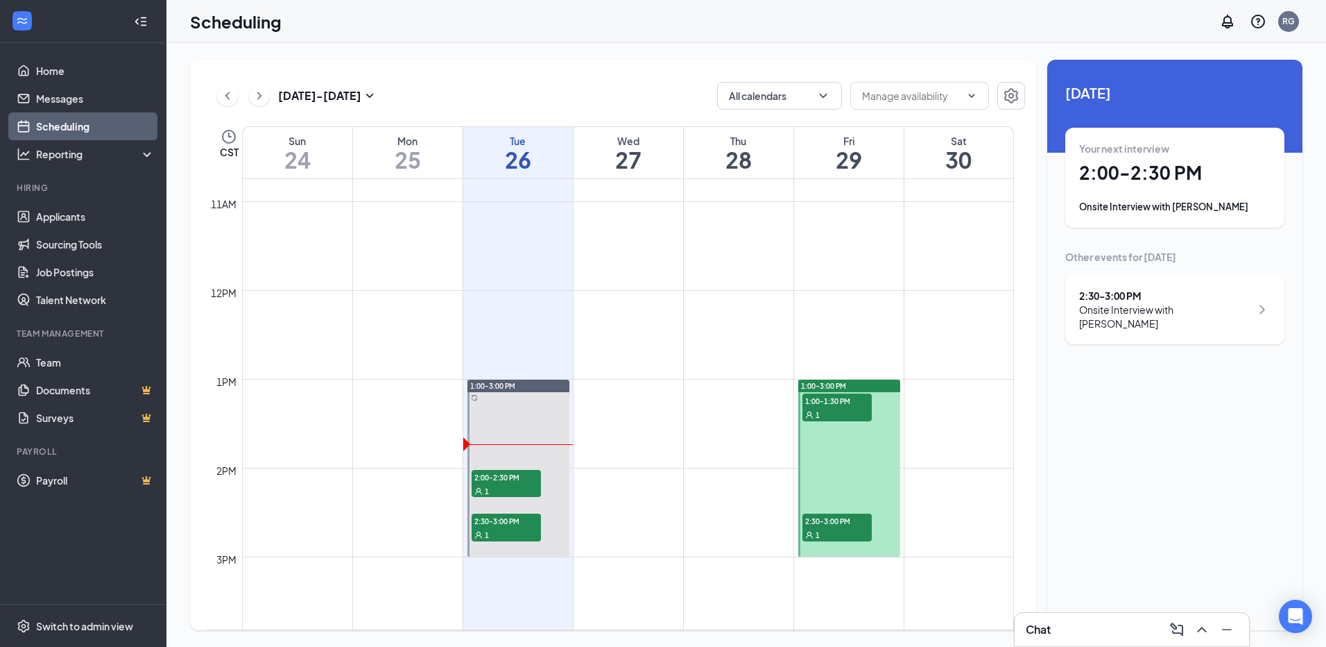
scroll to position [959, 0]
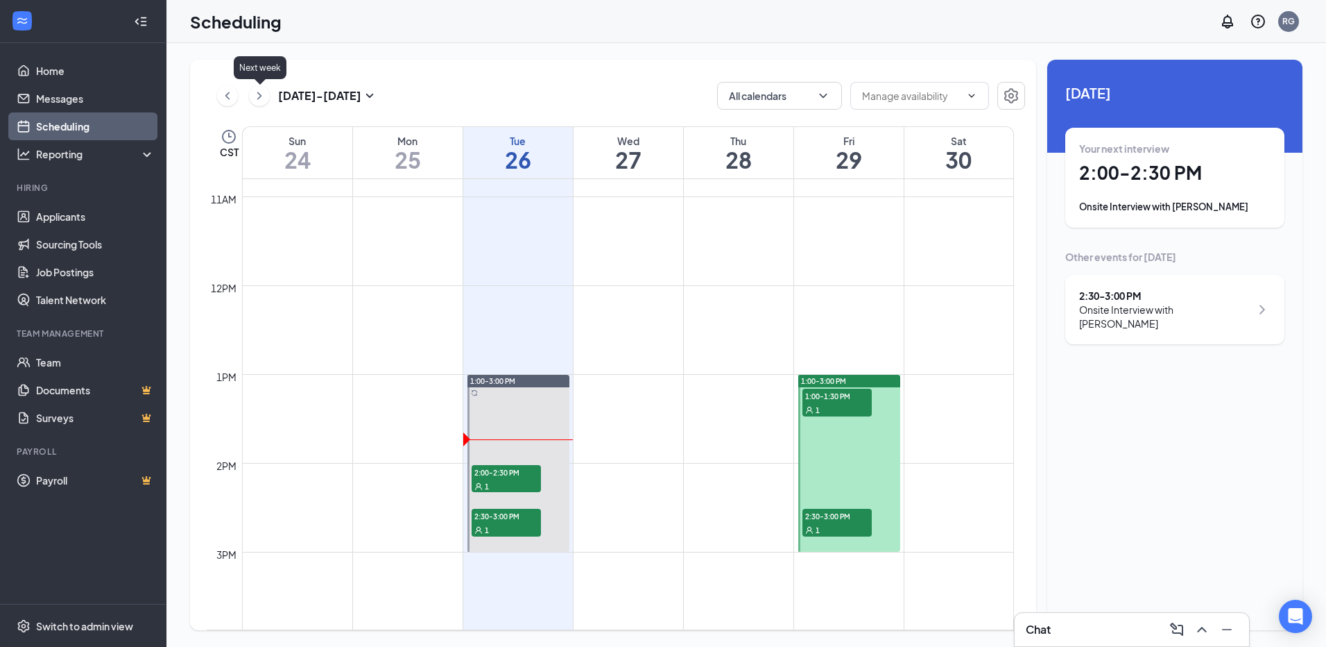
click at [258, 98] on icon "ChevronRight" at bounding box center [259, 95] width 14 height 17
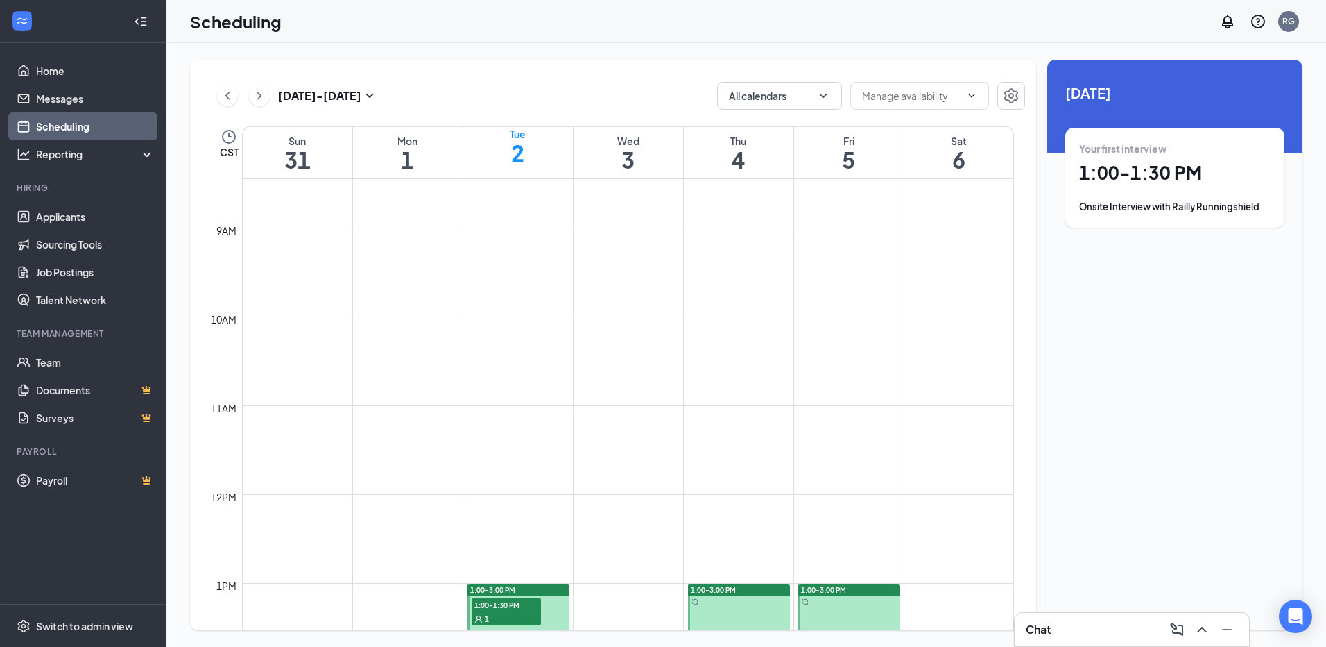
scroll to position [959, 0]
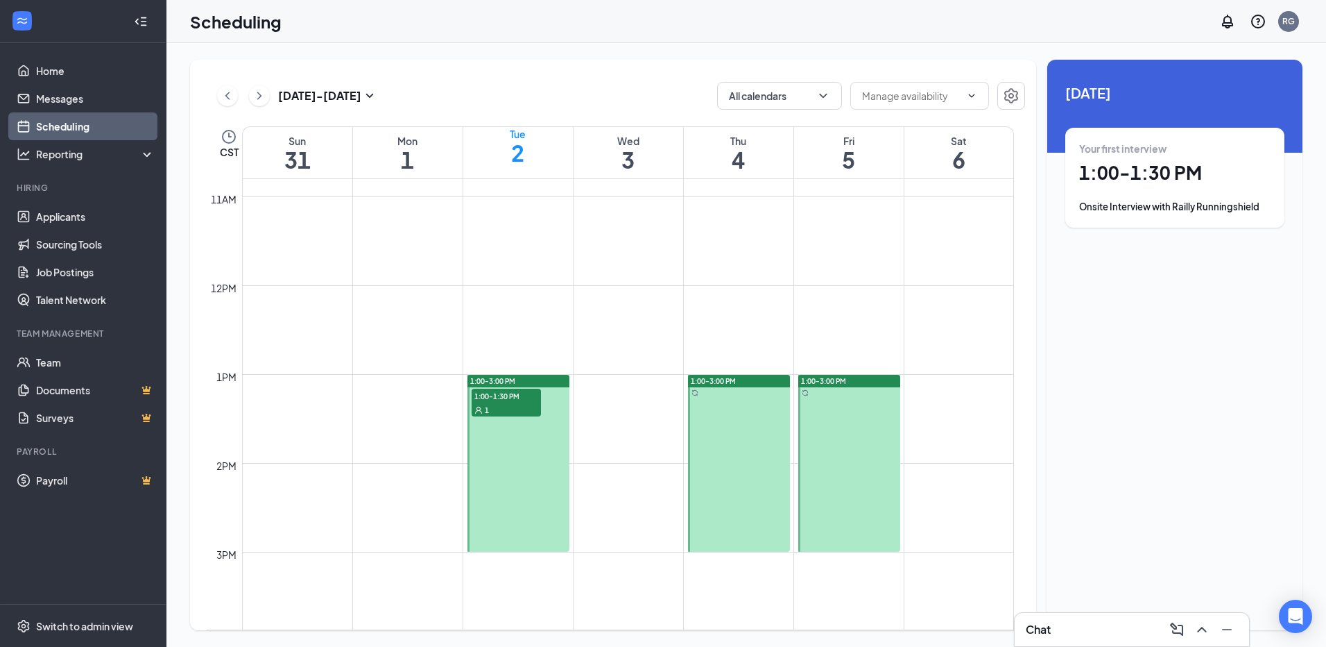
click at [513, 404] on div "1" at bounding box center [506, 409] width 69 height 14
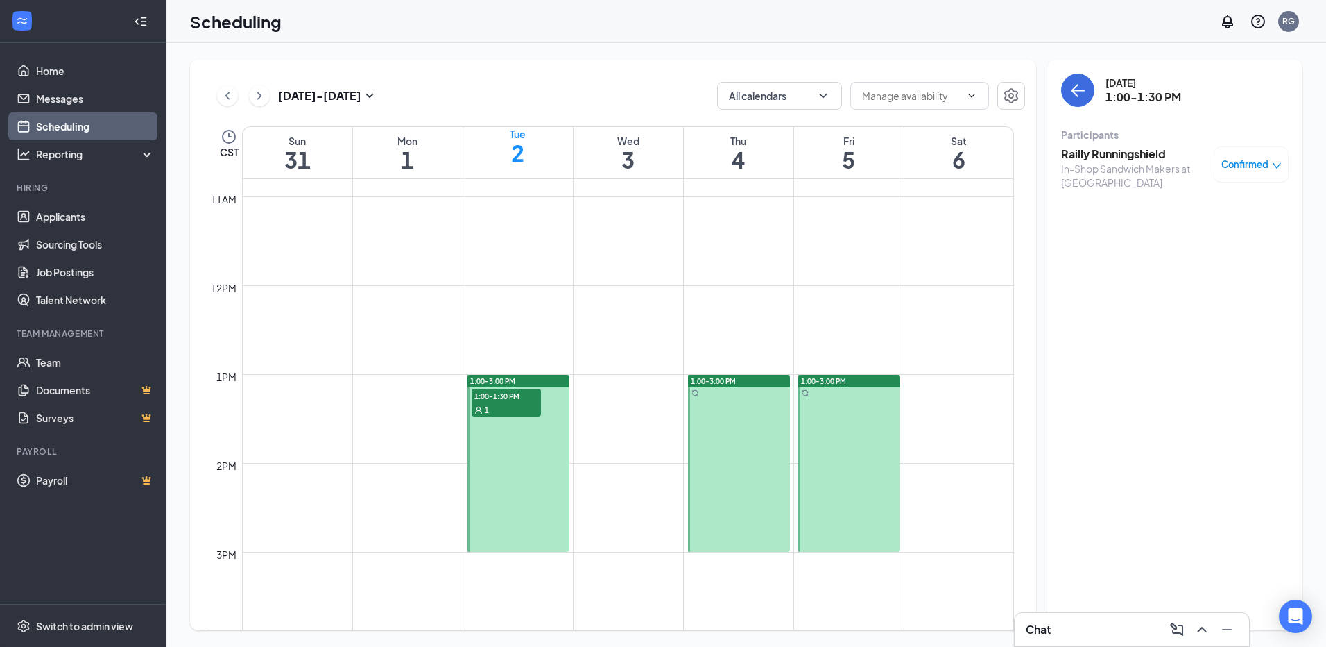
click at [1102, 153] on h3 "Railly Runningshield" at bounding box center [1134, 153] width 146 height 15
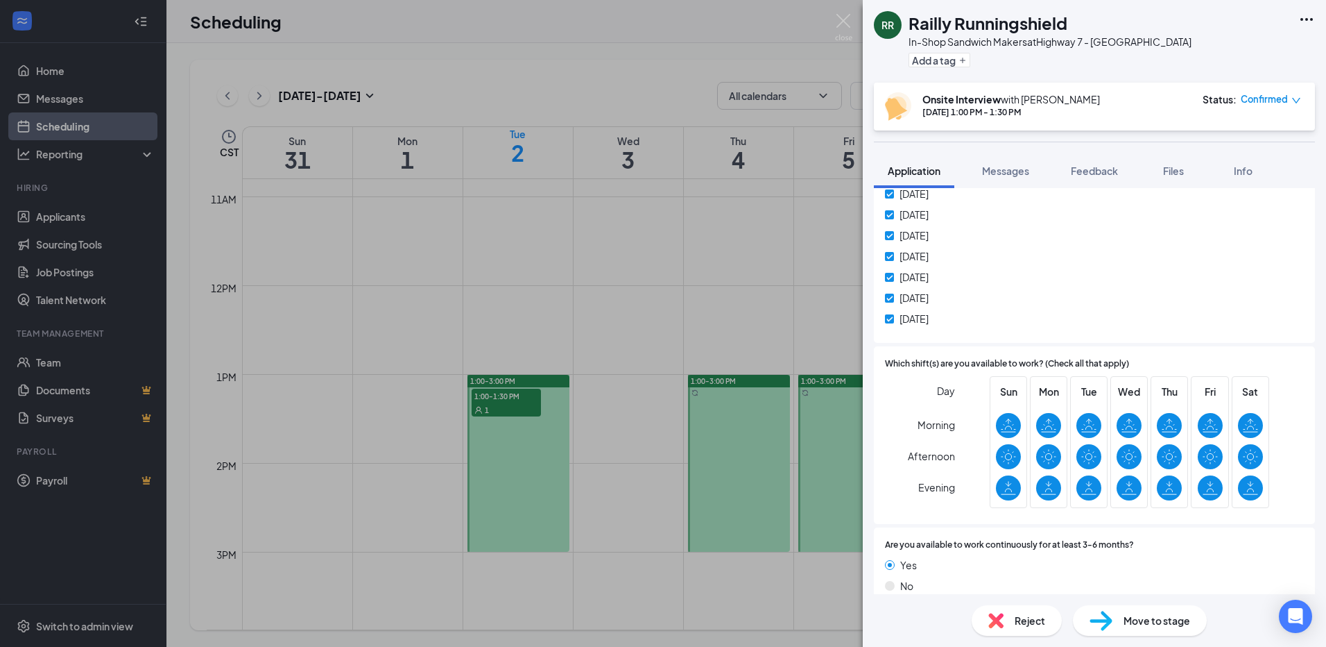
scroll to position [1059, 0]
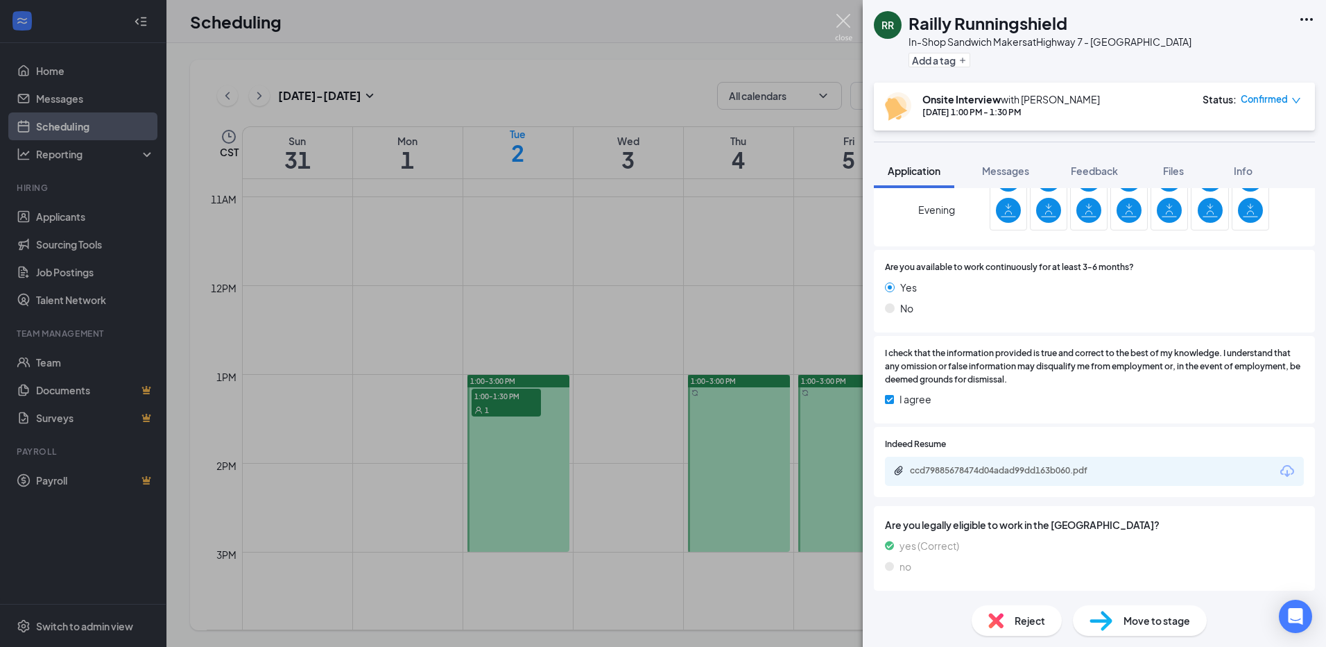
click at [848, 19] on img at bounding box center [843, 27] width 17 height 27
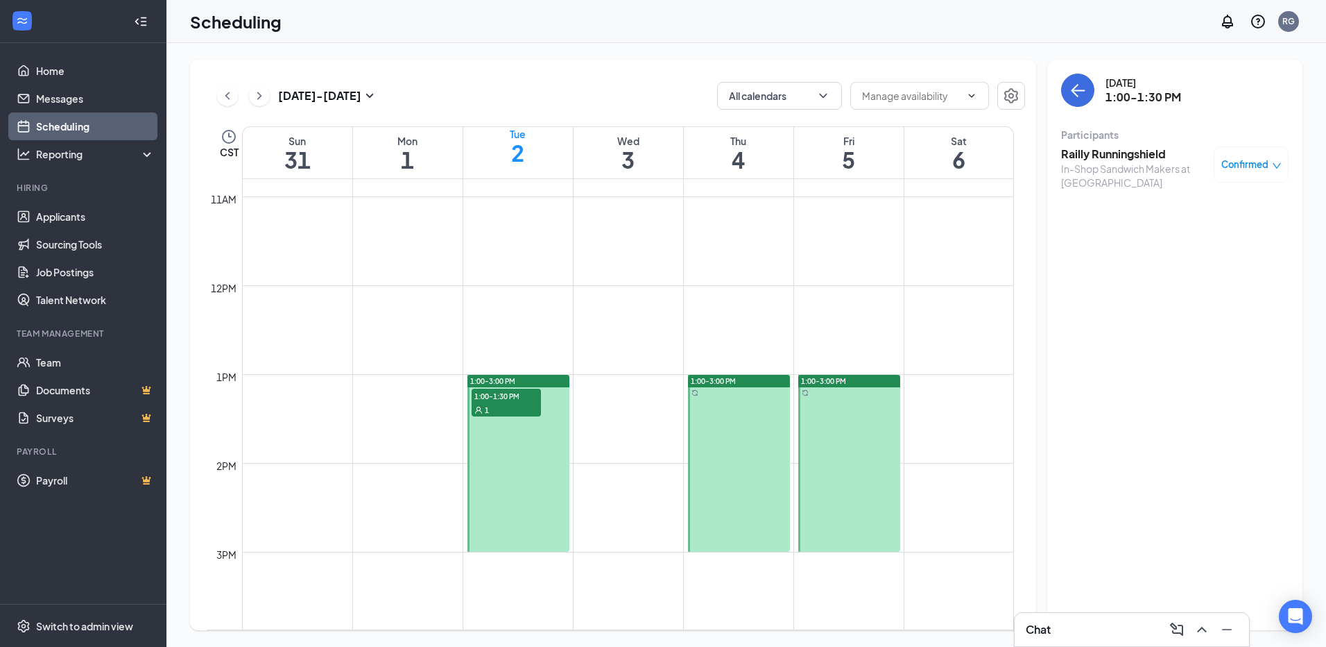
click at [85, 119] on link "Scheduling" at bounding box center [95, 126] width 119 height 28
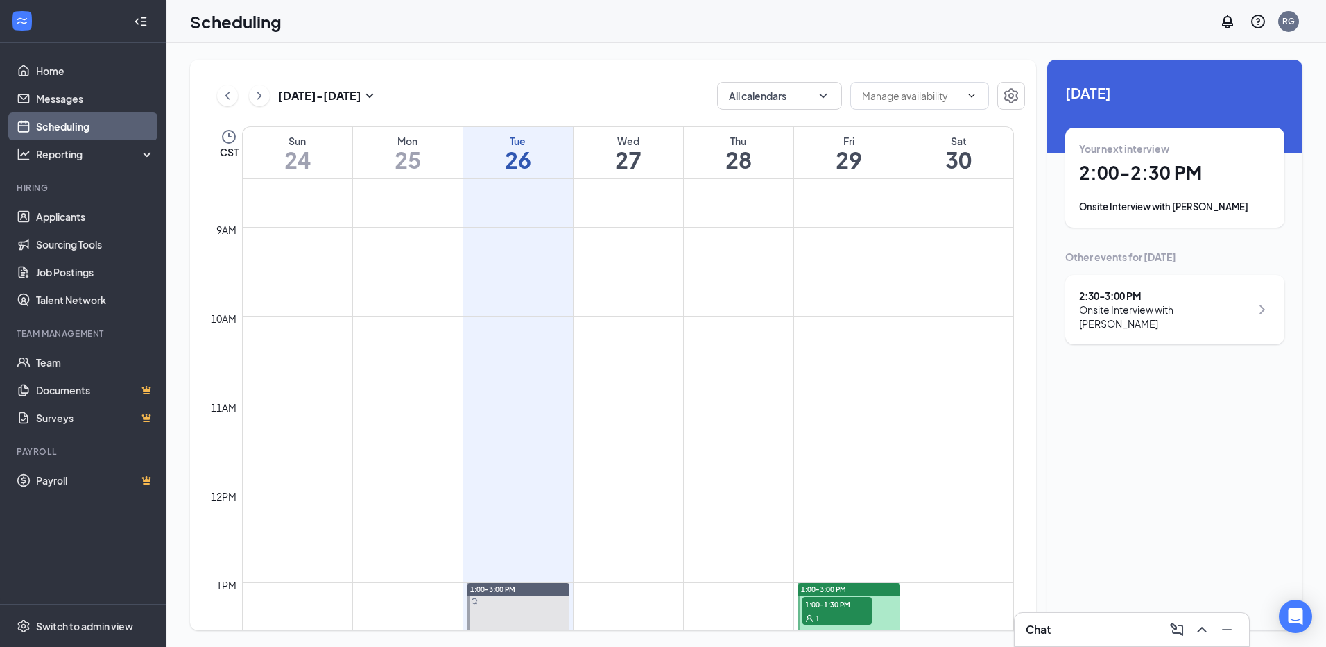
scroll to position [890, 0]
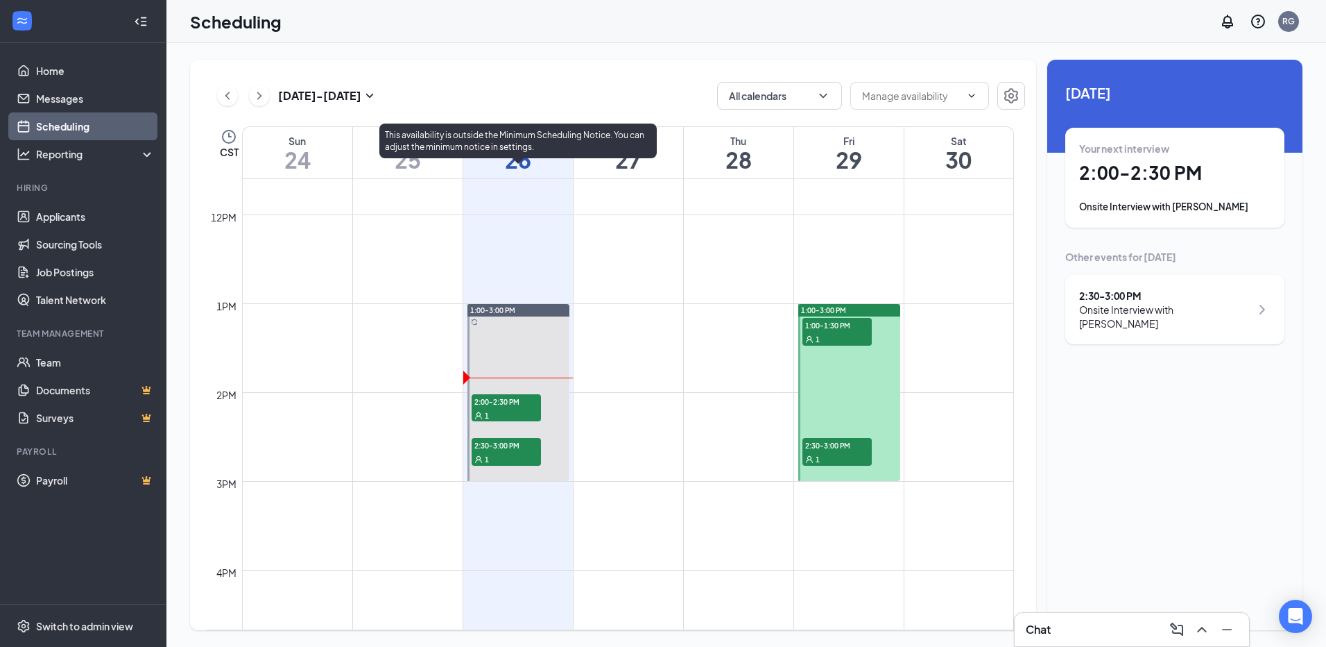
scroll to position [1029, 0]
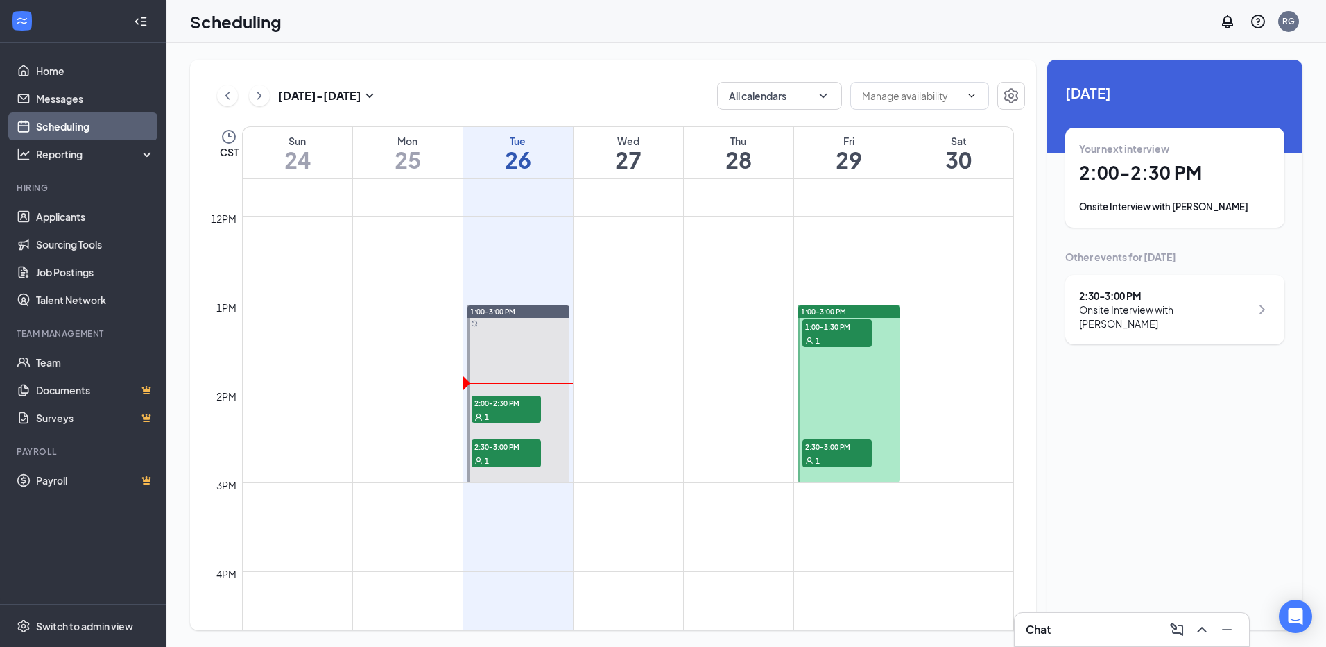
click at [1149, 200] on div "Onsite Interview with [PERSON_NAME]" at bounding box center [1174, 207] width 191 height 14
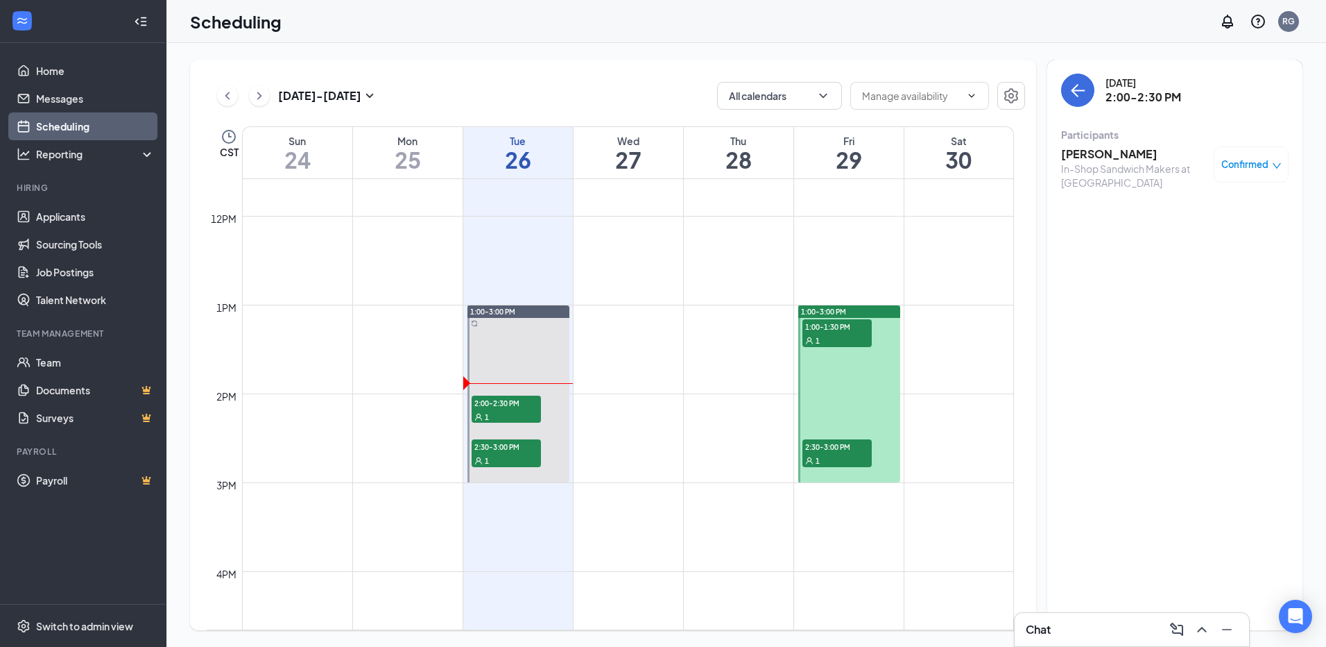
click at [1087, 153] on h3 "[PERSON_NAME]" at bounding box center [1134, 153] width 146 height 15
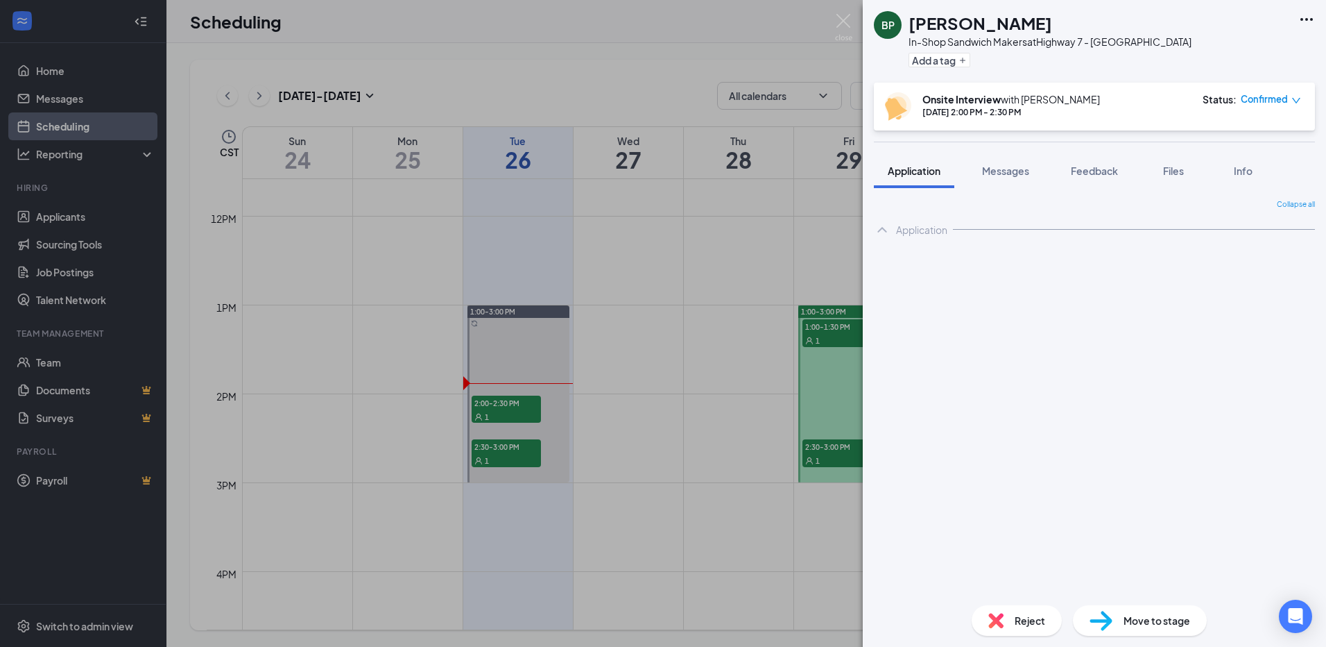
click at [1306, 19] on icon "Ellipses" at bounding box center [1307, 19] width 17 height 17
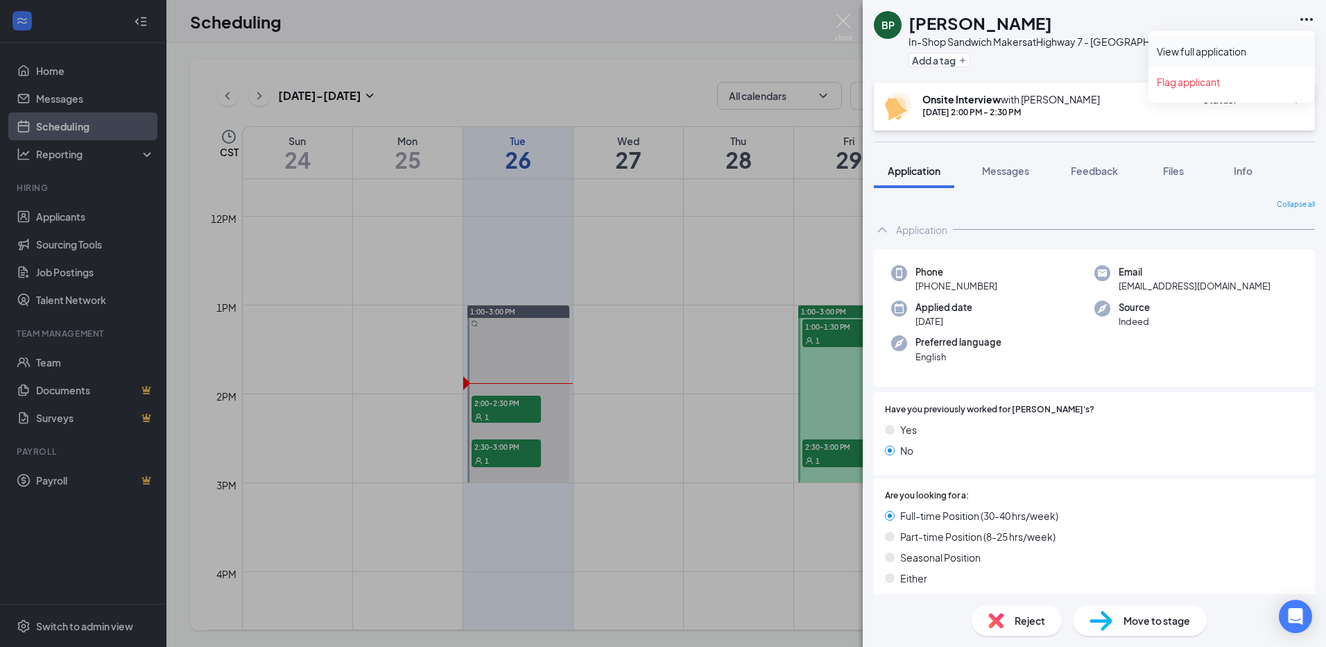
click at [1206, 52] on link "View full application" at bounding box center [1232, 51] width 150 height 14
click at [845, 24] on img at bounding box center [843, 27] width 17 height 27
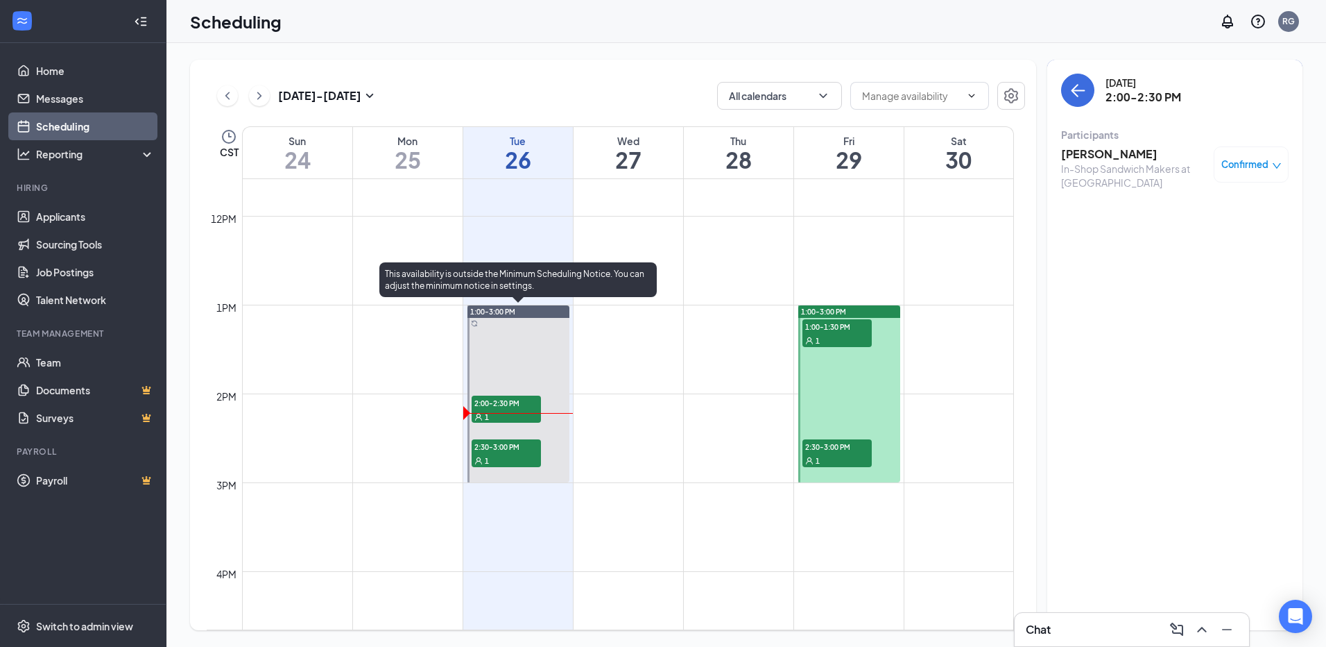
click at [479, 451] on span "2:30-3:00 PM" at bounding box center [506, 446] width 69 height 14
click at [501, 445] on span "2:30-3:00 PM" at bounding box center [506, 446] width 69 height 14
click at [500, 445] on span "2:30-3:00 PM" at bounding box center [506, 446] width 69 height 14
click at [497, 454] on div "1" at bounding box center [506, 460] width 69 height 14
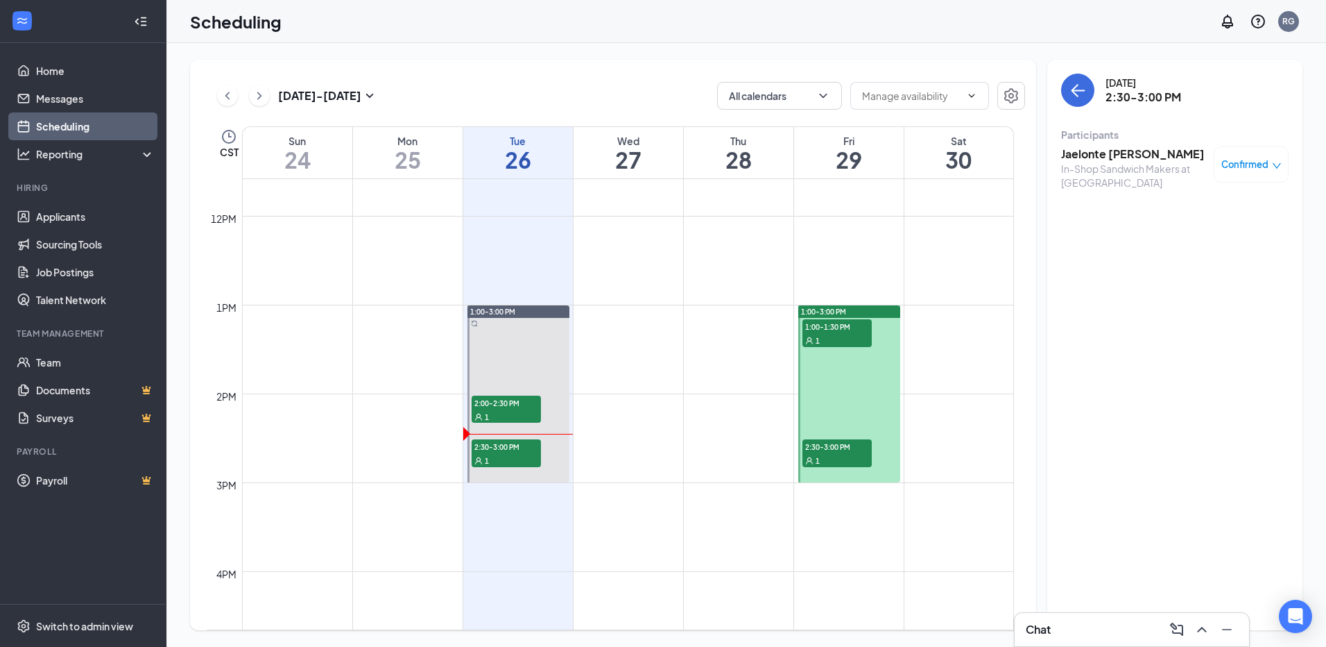
click at [1115, 153] on h3 "Jaelonte [PERSON_NAME]" at bounding box center [1134, 153] width 146 height 15
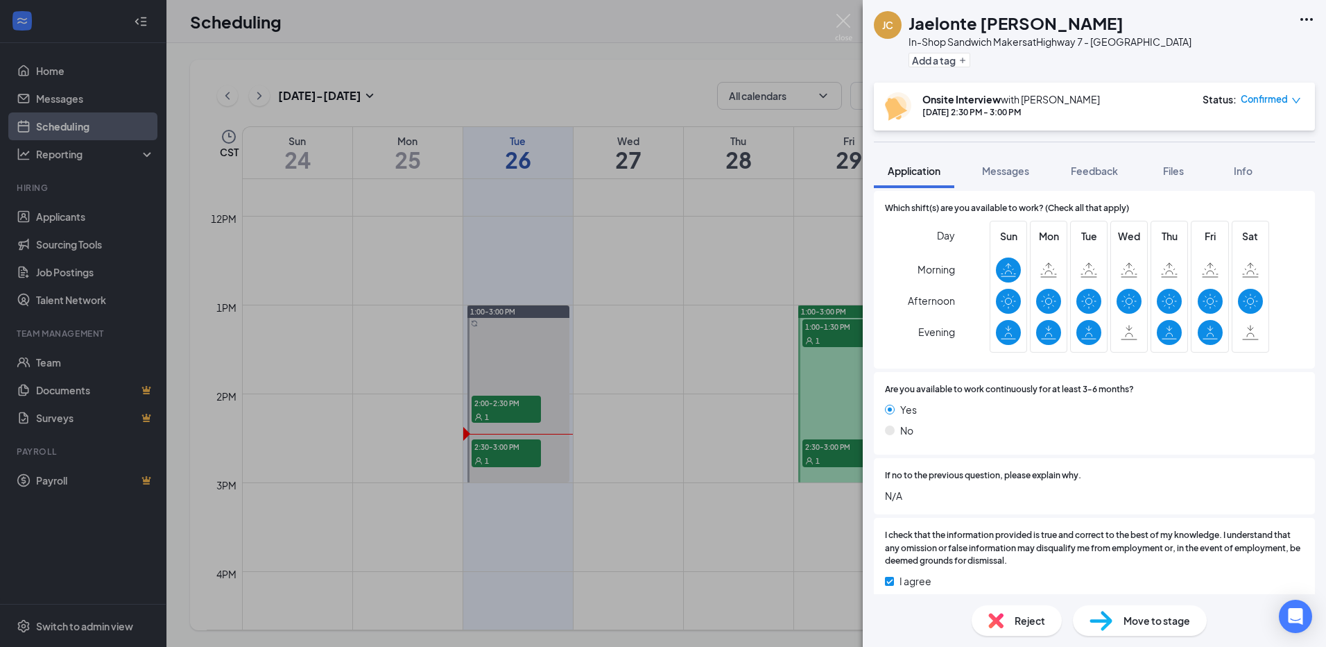
scroll to position [971, 0]
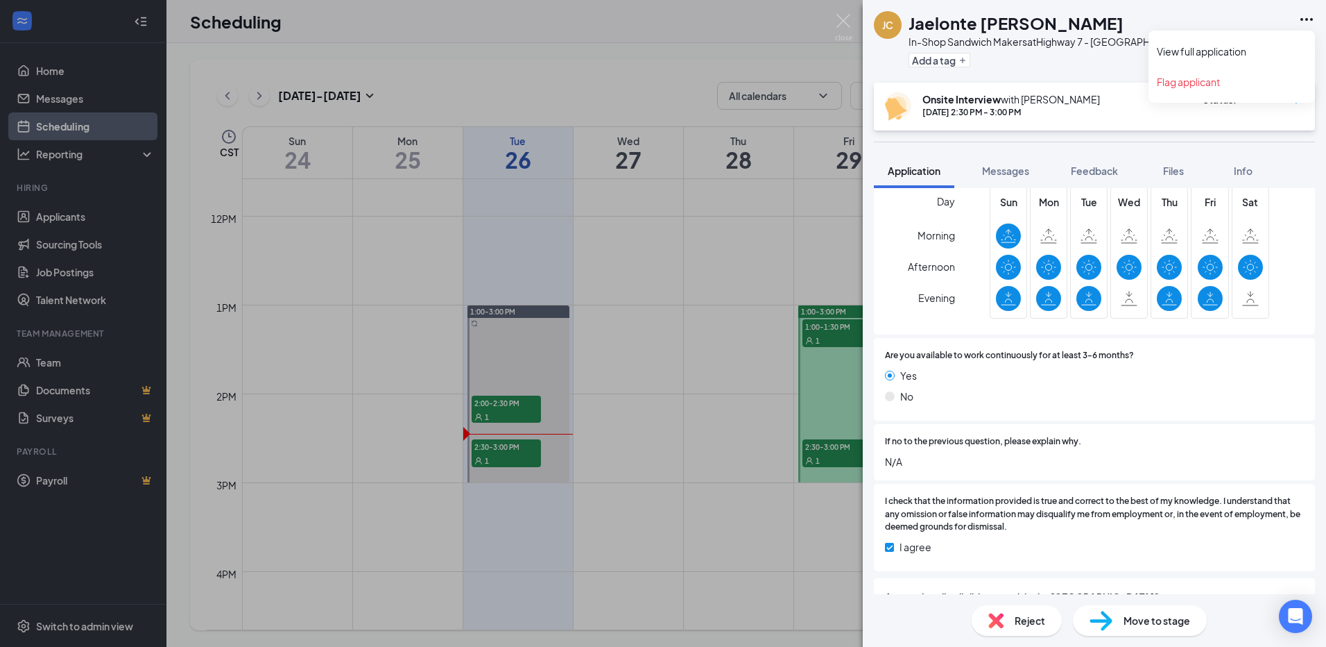
click at [1304, 12] on icon "Ellipses" at bounding box center [1307, 19] width 17 height 17
click at [1228, 51] on link "View full application" at bounding box center [1232, 51] width 150 height 14
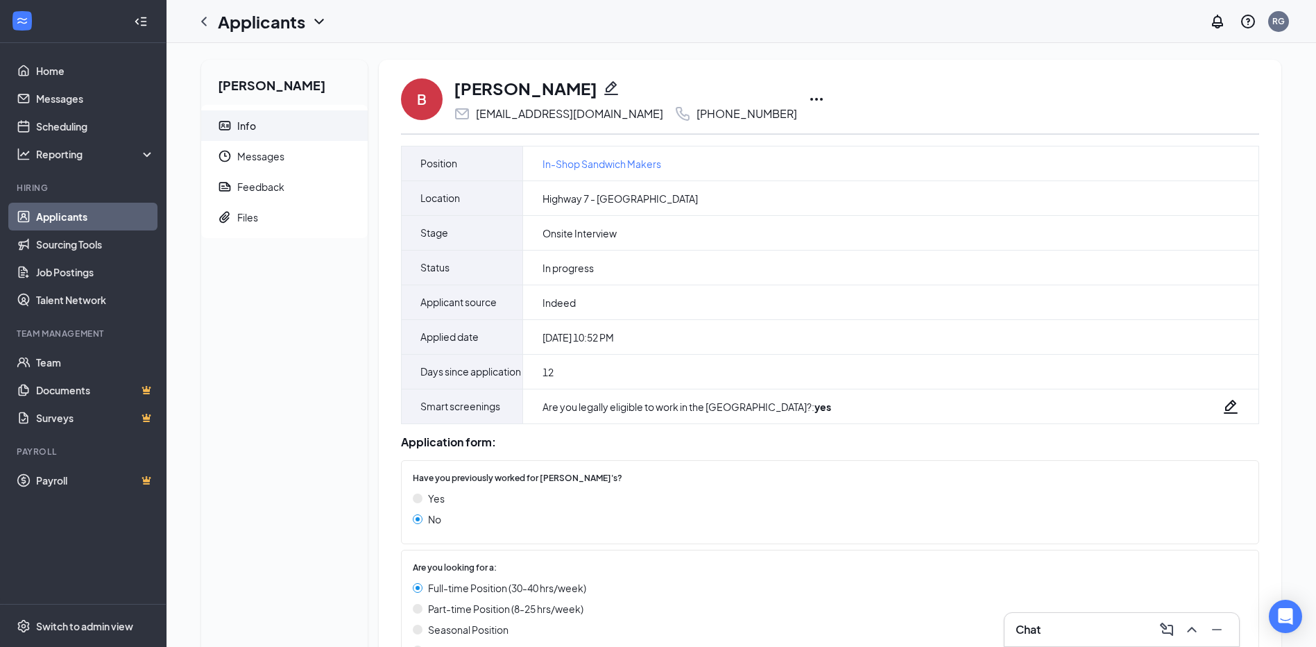
click at [808, 102] on icon "Ellipses" at bounding box center [816, 99] width 17 height 17
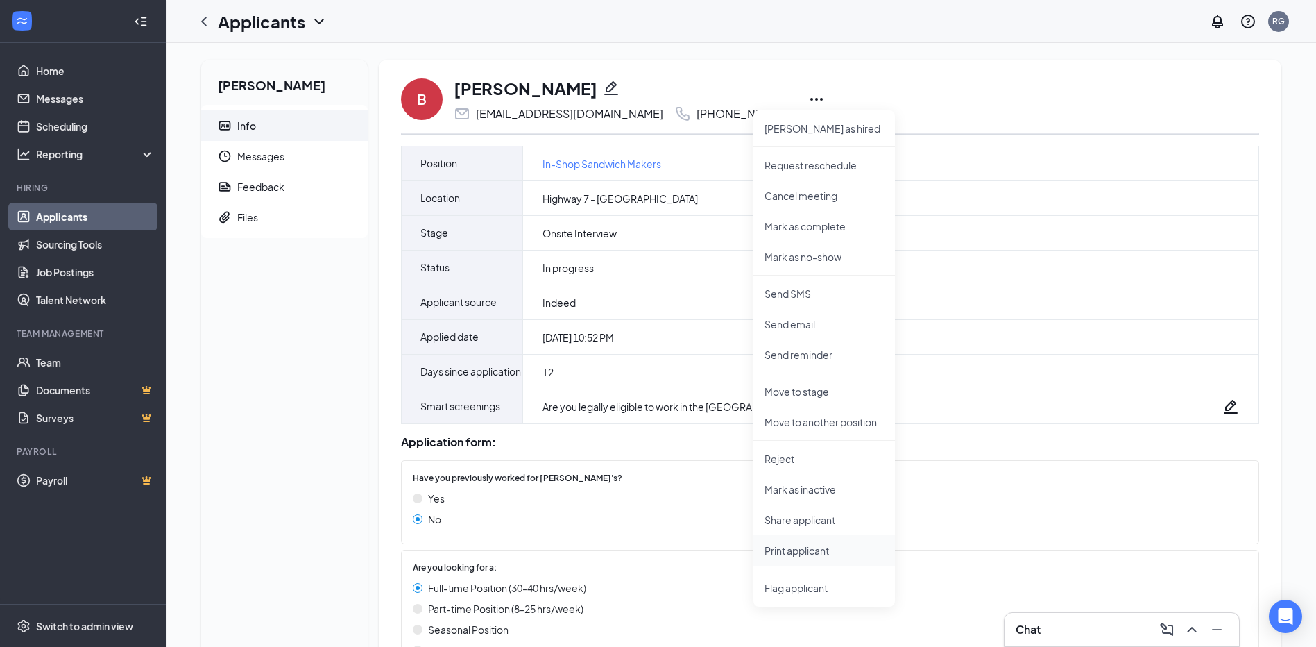
click at [797, 542] on li "Print applicant" at bounding box center [824, 550] width 142 height 31
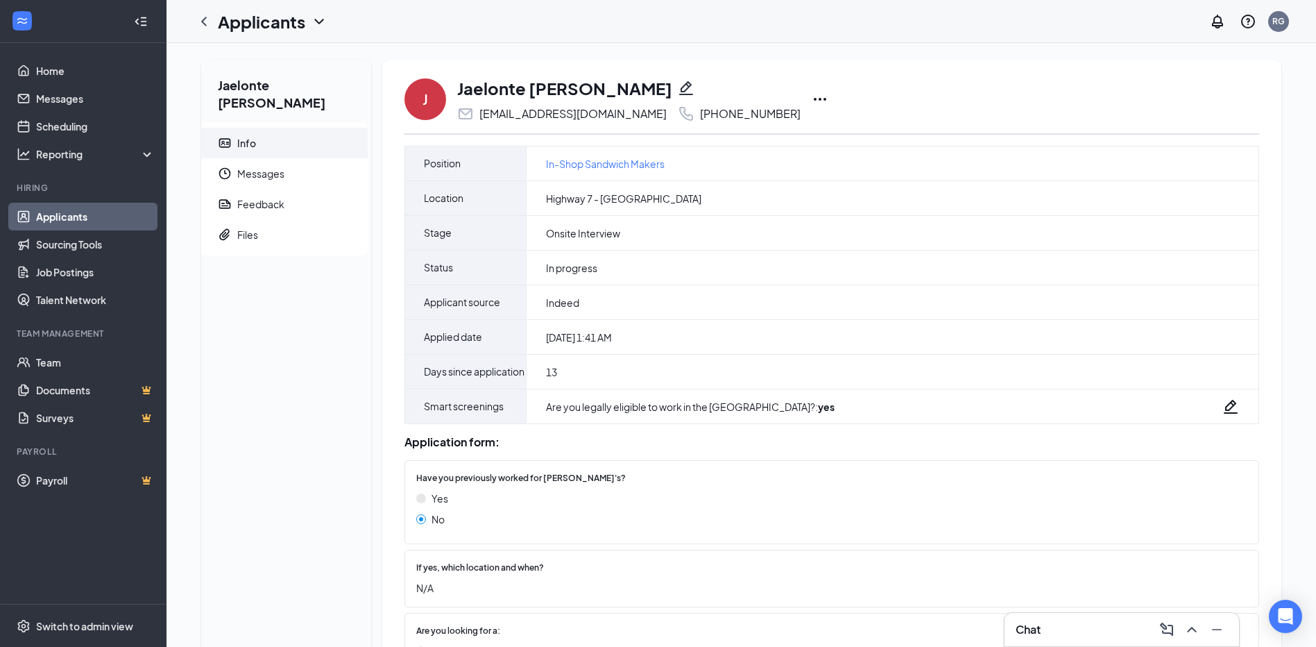
click at [812, 98] on icon "Ellipses" at bounding box center [820, 99] width 17 height 17
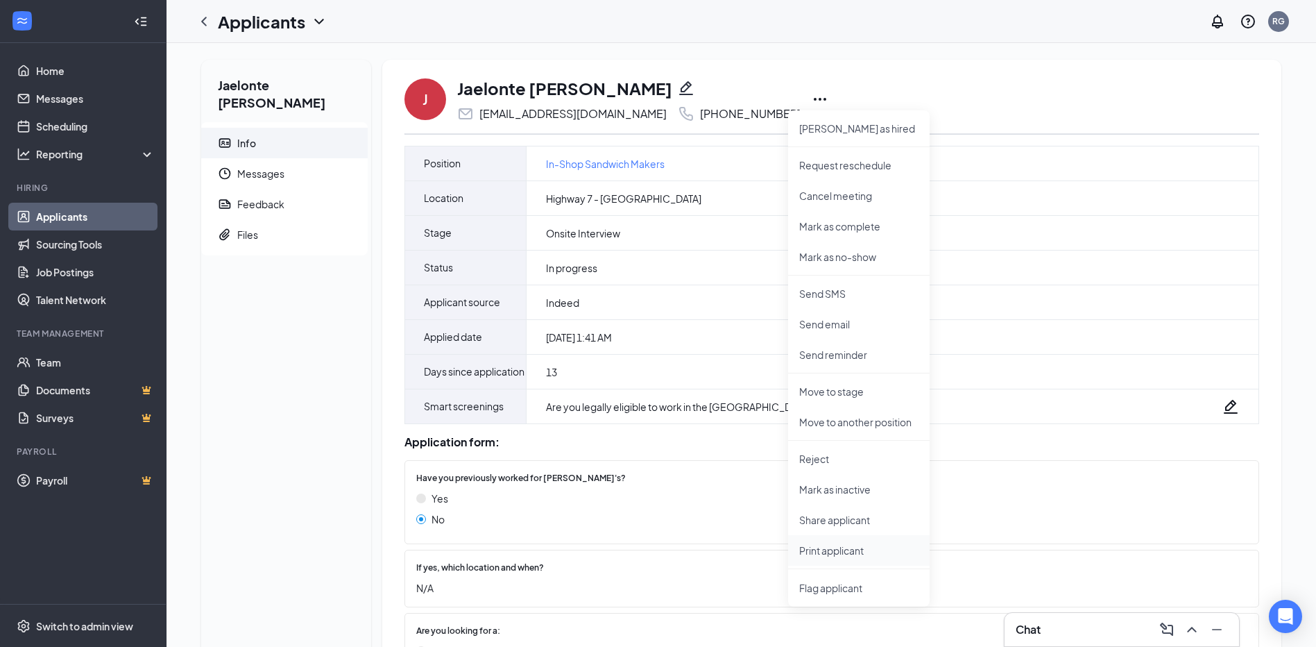
click at [846, 547] on p "Print applicant" at bounding box center [858, 550] width 119 height 14
